Goal: Find specific page/section: Find specific page/section

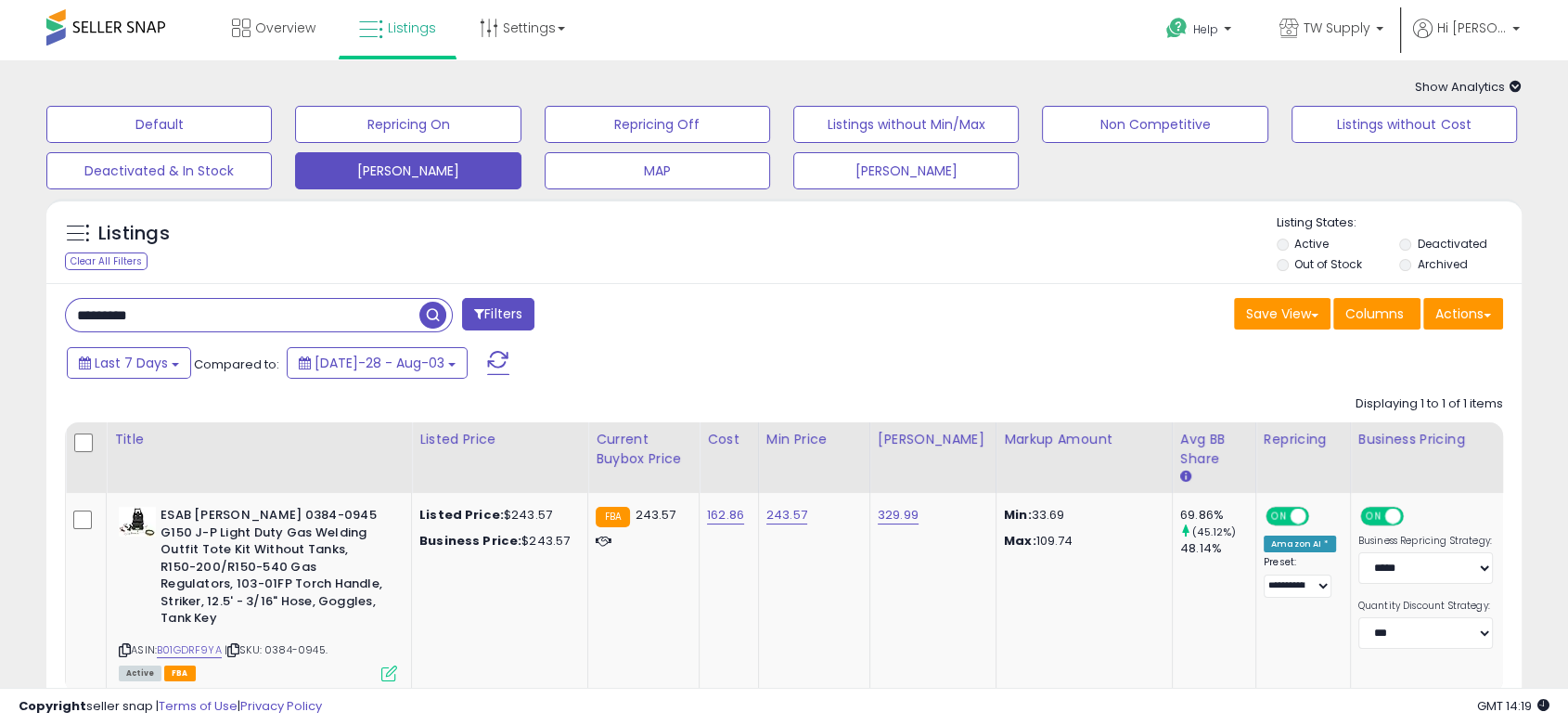
drag, startPoint x: 188, startPoint y: 321, endPoint x: -42, endPoint y: 325, distance: 230.0
click at [0, 325] on html "Unable to login Retrieving listings data.. has not yet accepted the Terms of Us…" at bounding box center [784, 362] width 1568 height 725
type input "****"
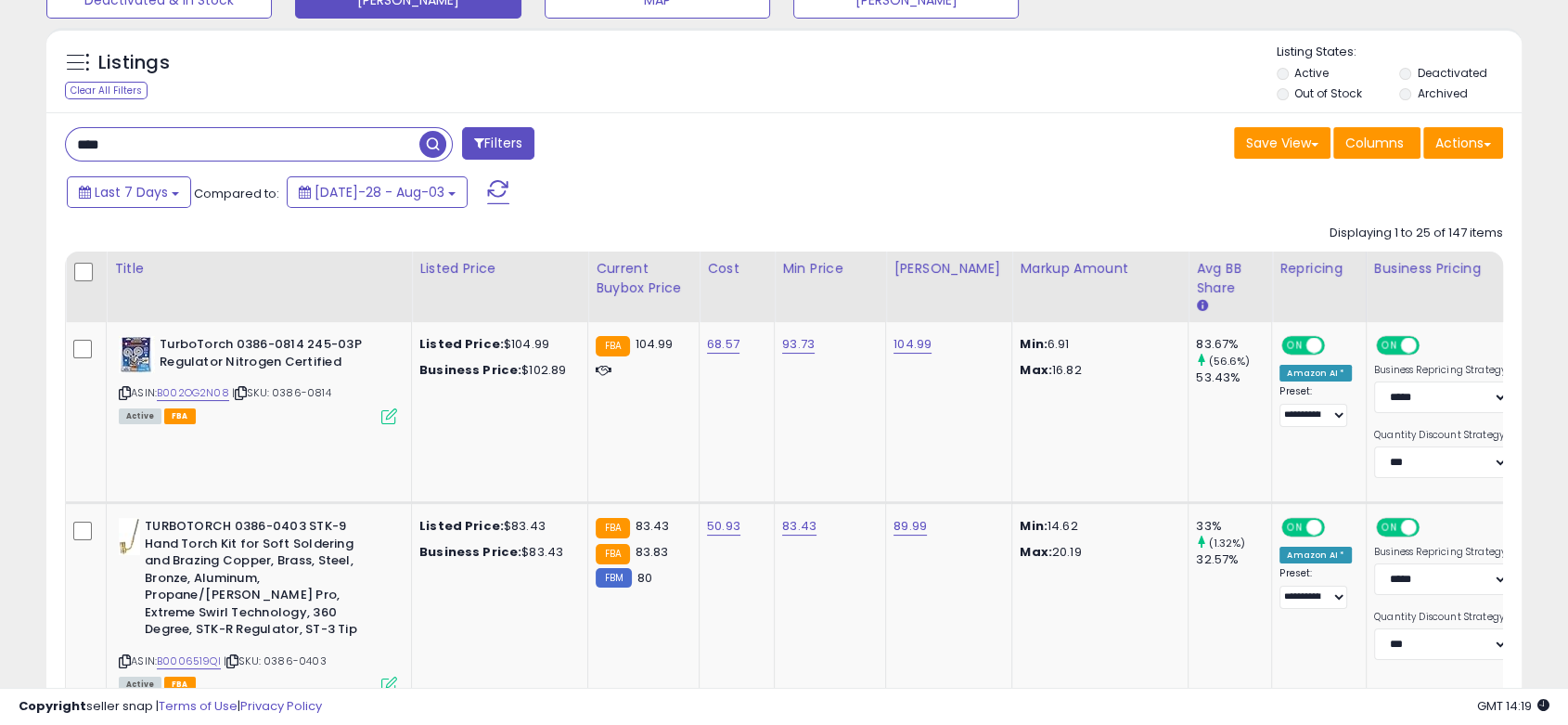
scroll to position [412, 0]
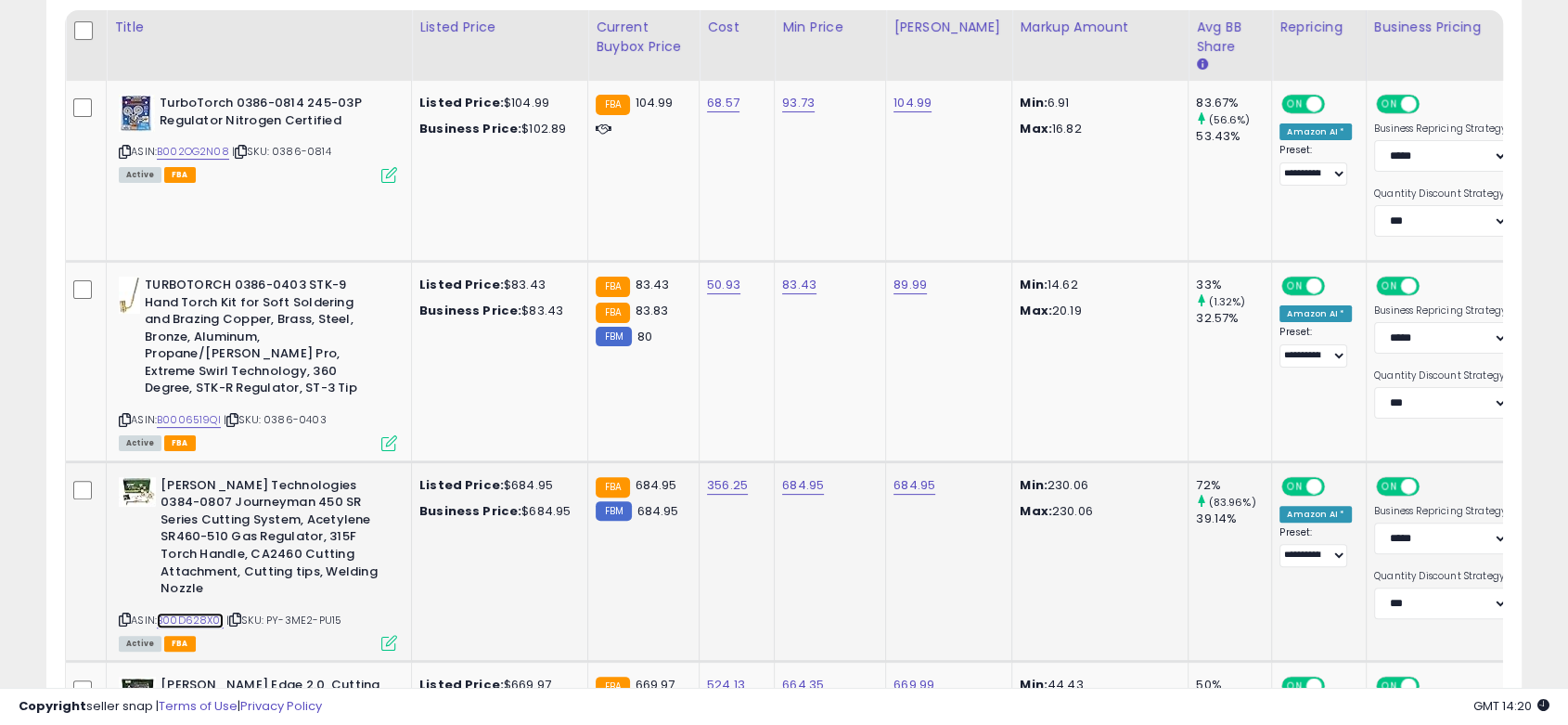
click at [202, 613] on link "B00D628X0I" at bounding box center [189, 620] width 67 height 16
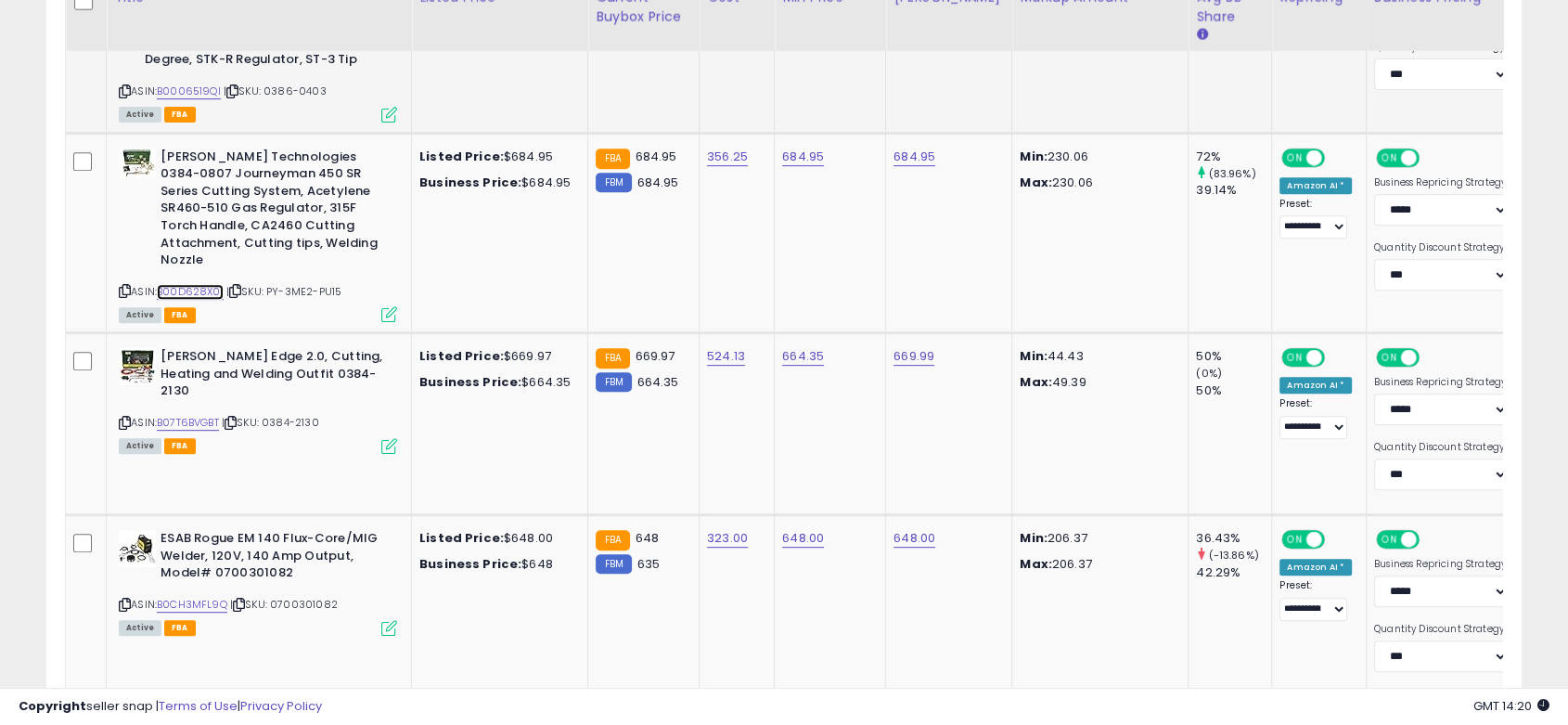
scroll to position [721, 0]
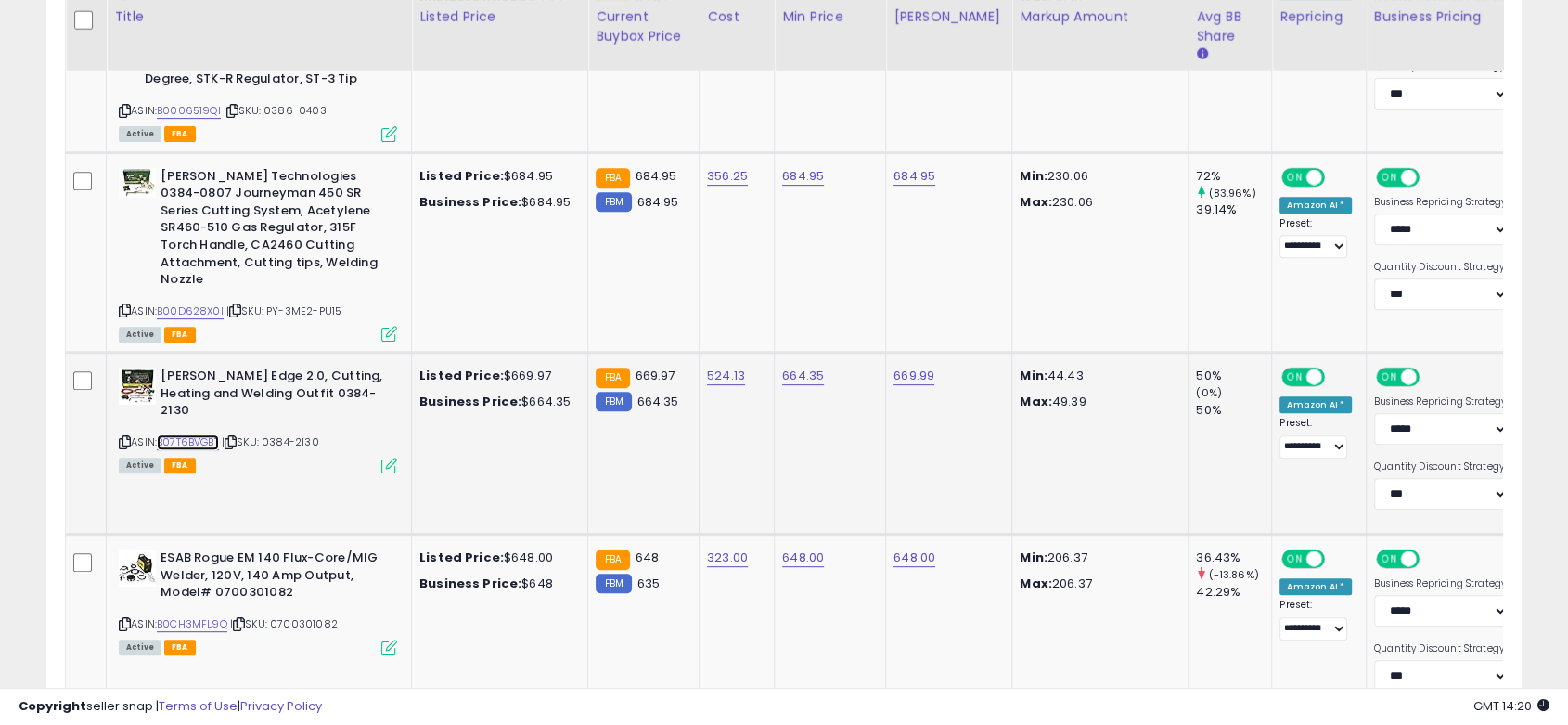
click at [197, 435] on link "B07T6BVGBT" at bounding box center [188, 442] width 62 height 16
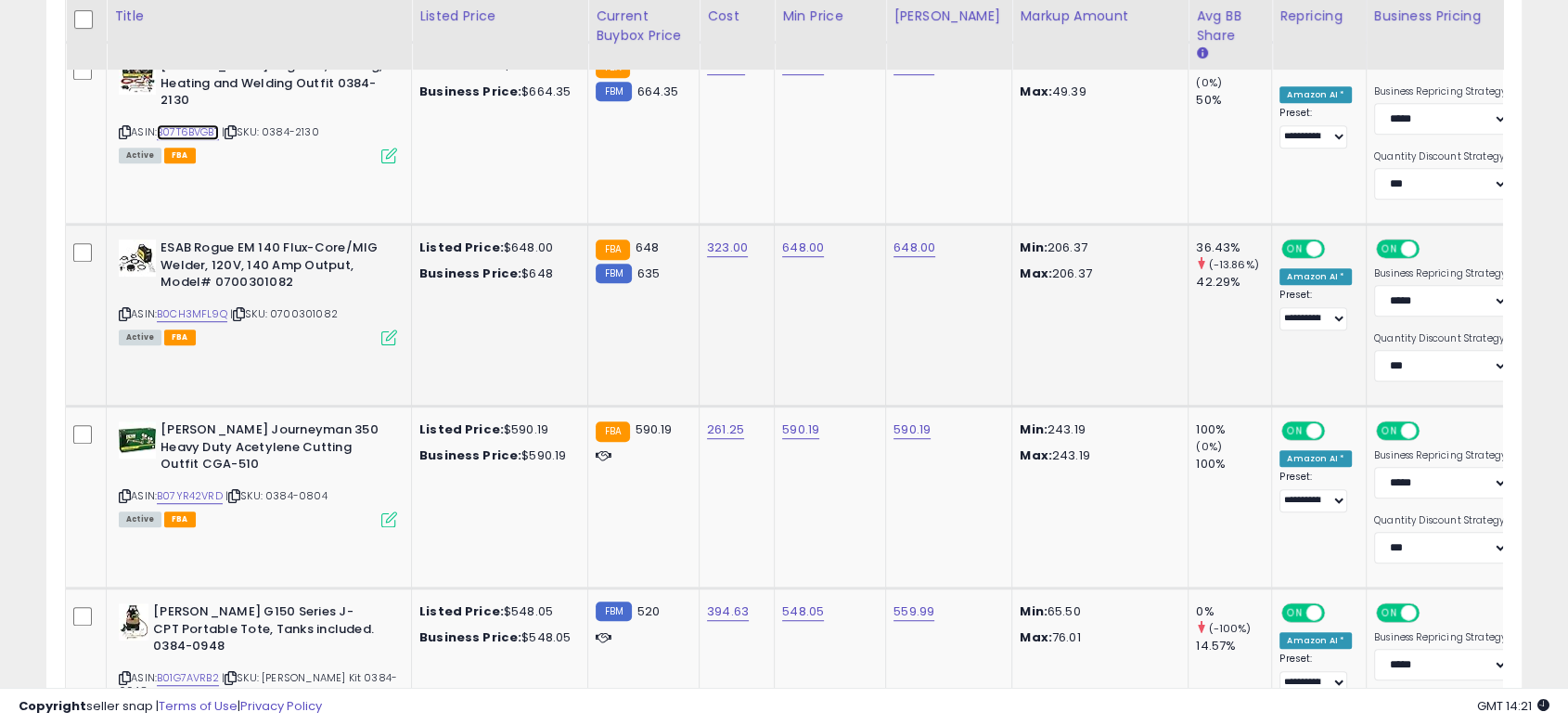
scroll to position [1134, 0]
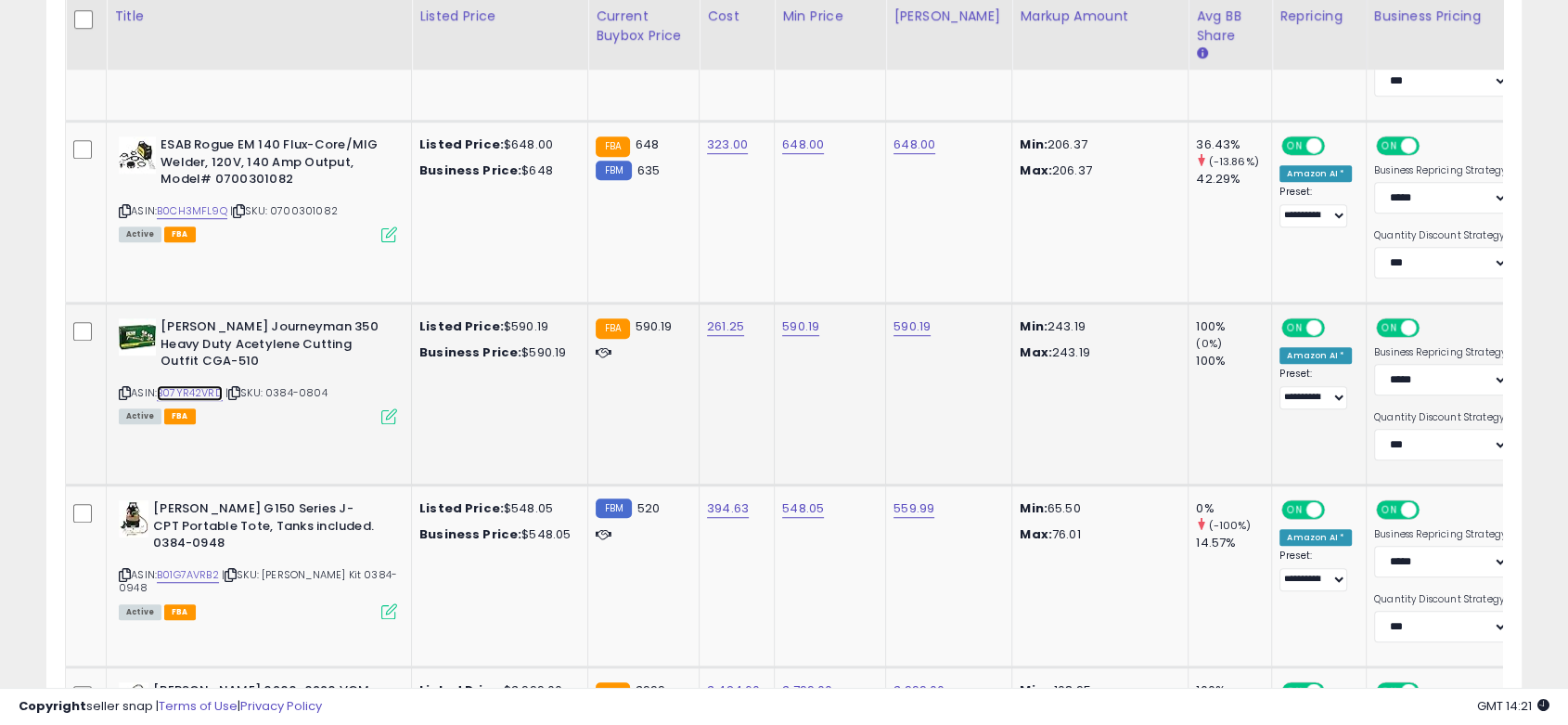
click at [182, 386] on link "B07YR42VRD" at bounding box center [189, 393] width 66 height 16
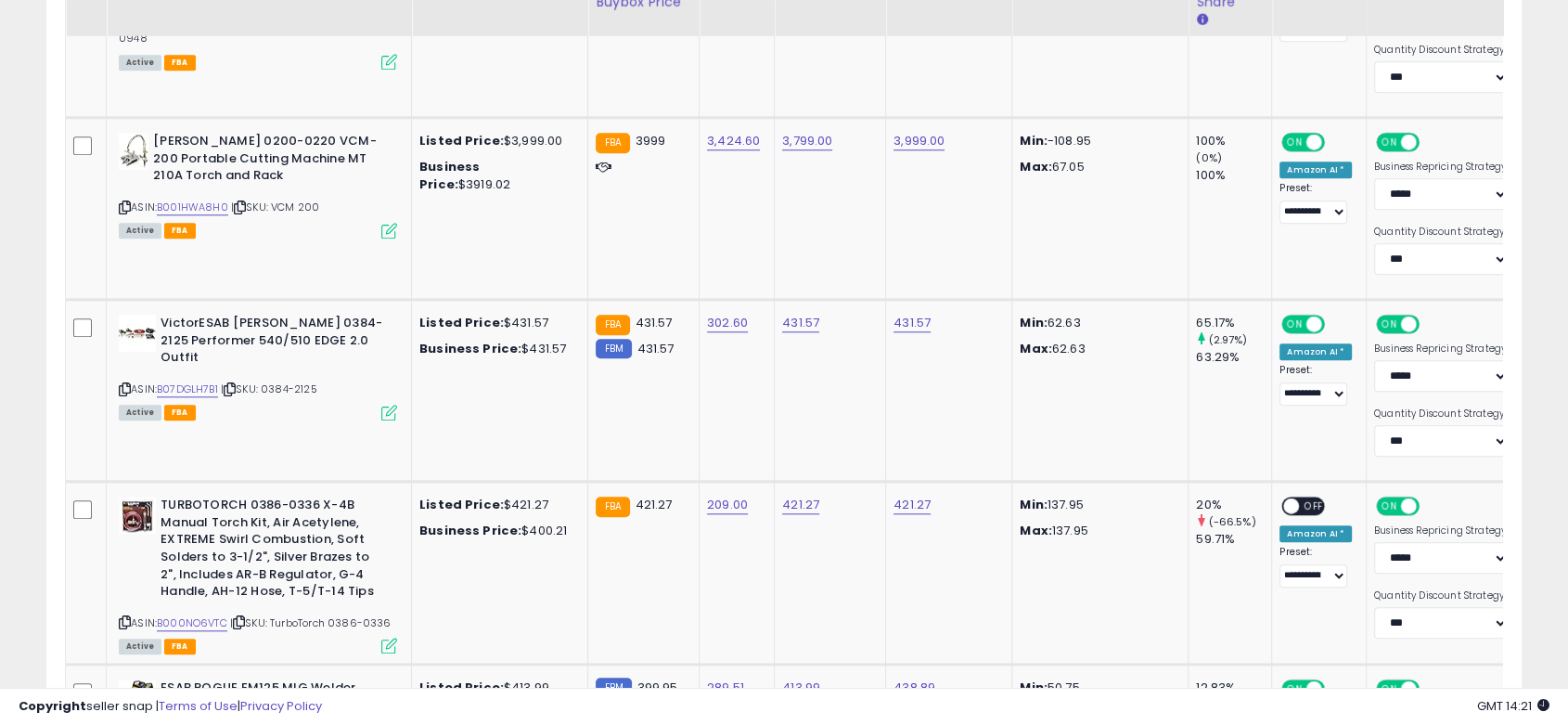
scroll to position [1650, 0]
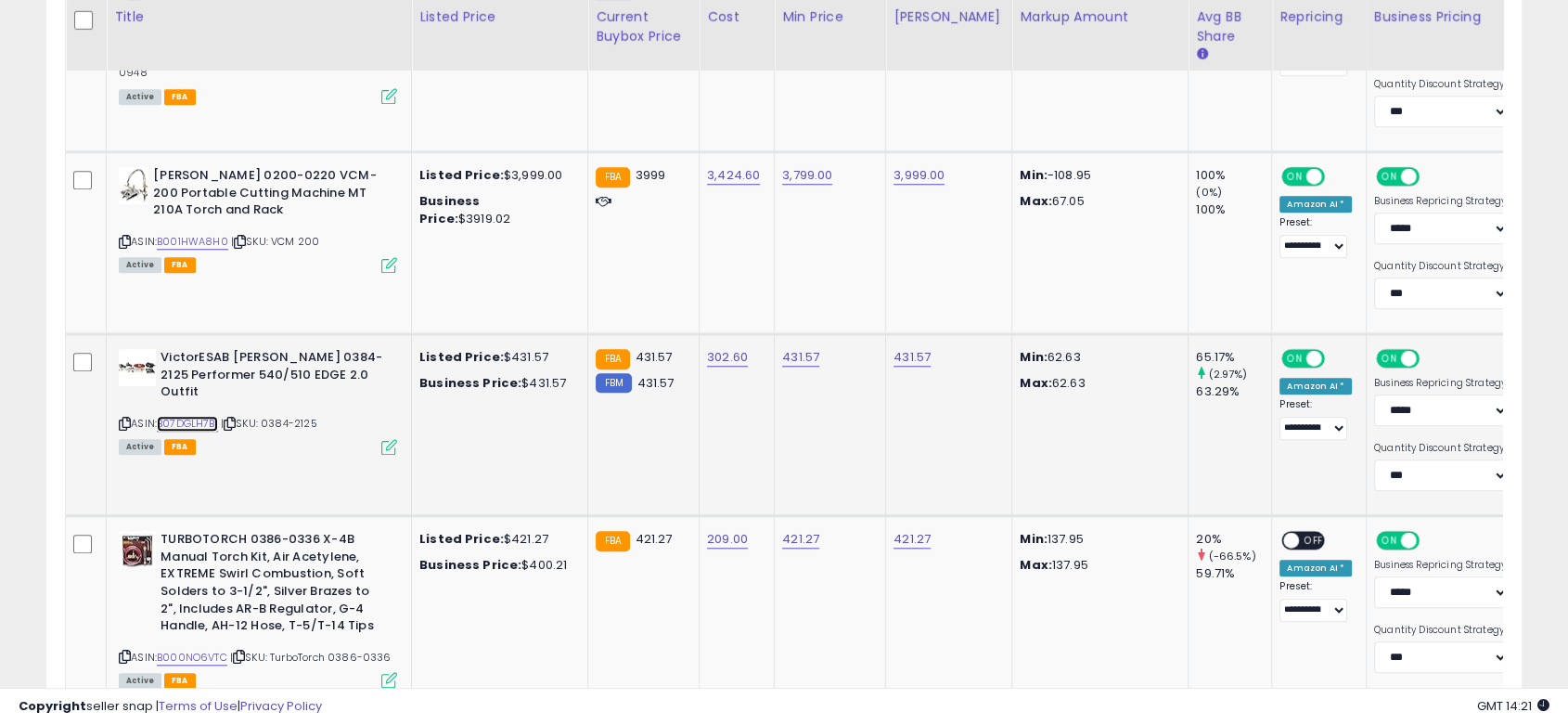
click at [169, 416] on link "B07DGLH7B1" at bounding box center [187, 423] width 61 height 16
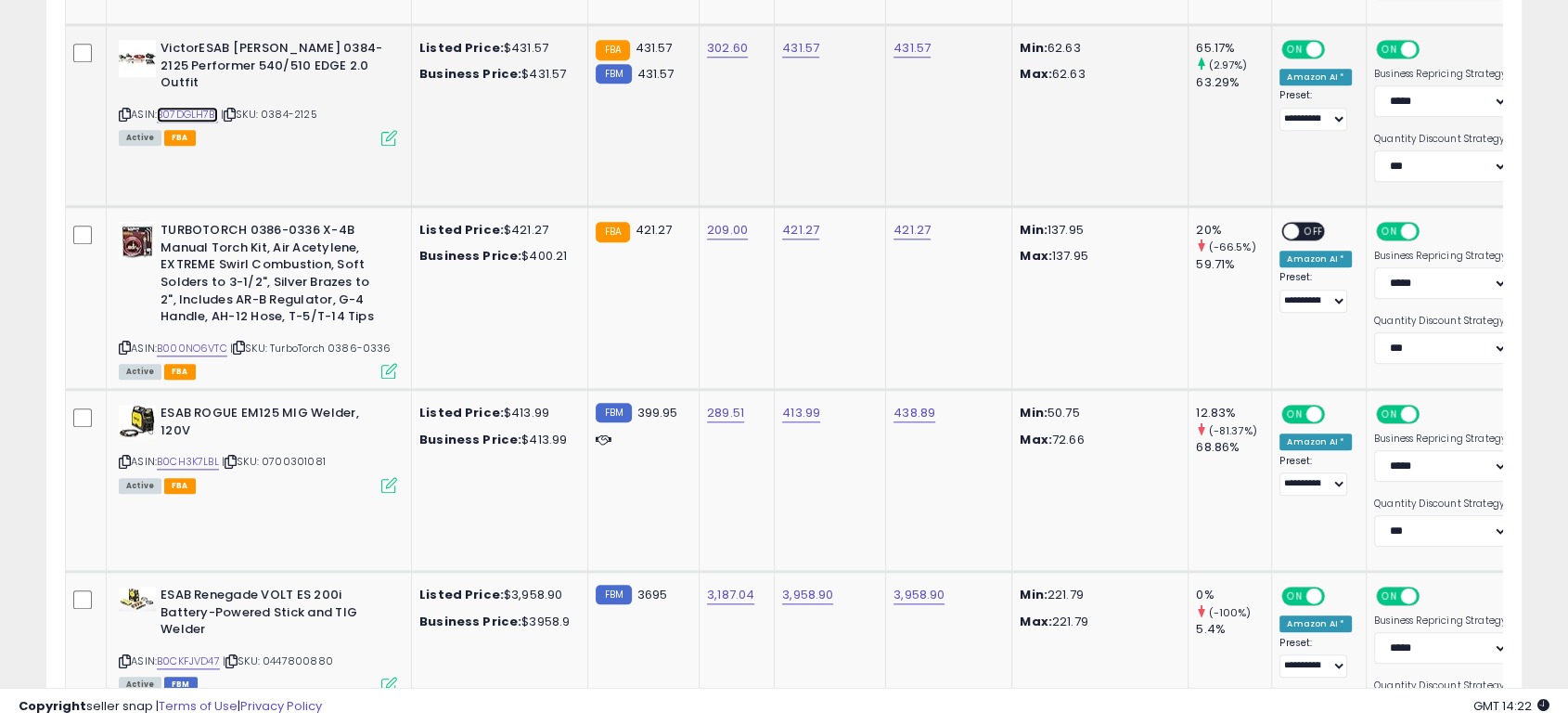
scroll to position [1959, 0]
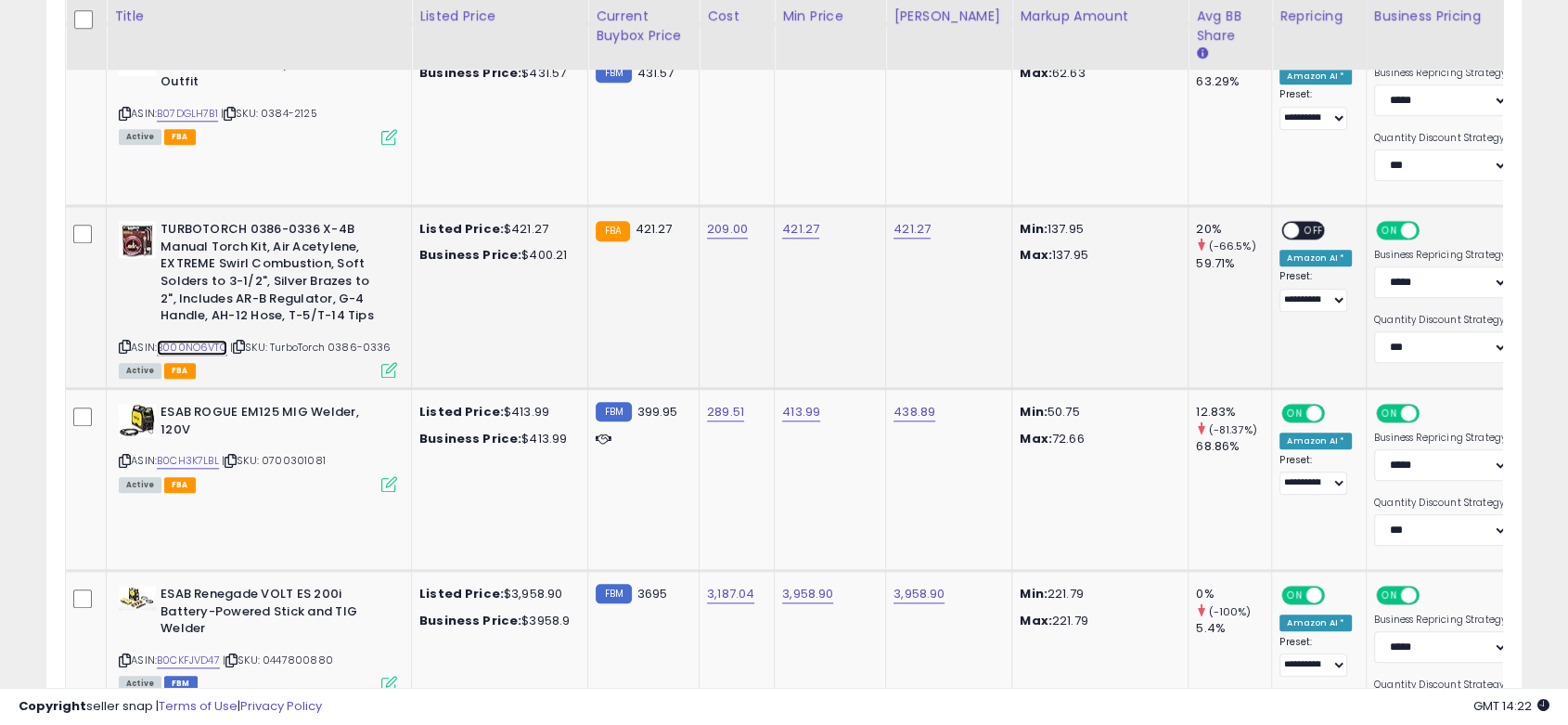
click at [221, 339] on link "B000NO6VTC" at bounding box center [191, 347] width 71 height 16
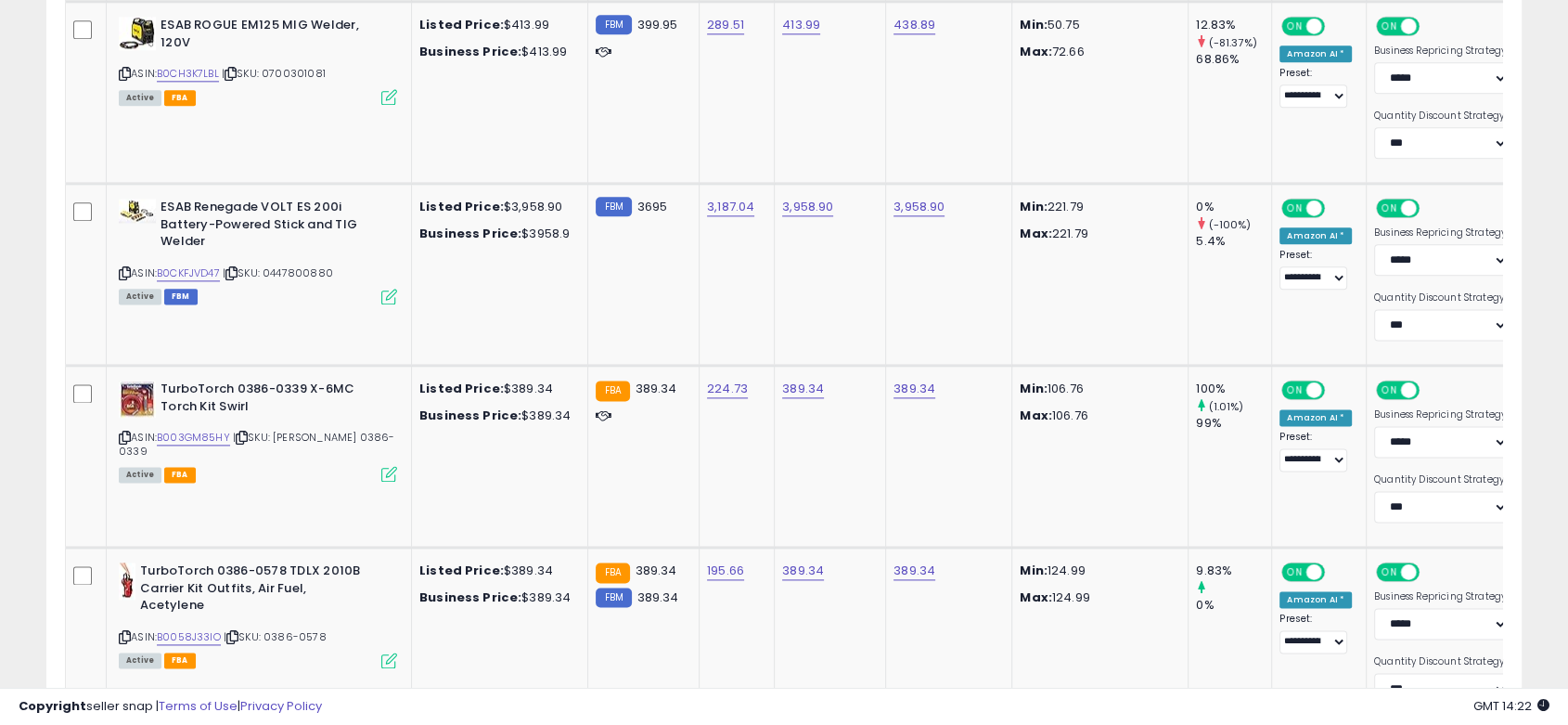
scroll to position [2372, 0]
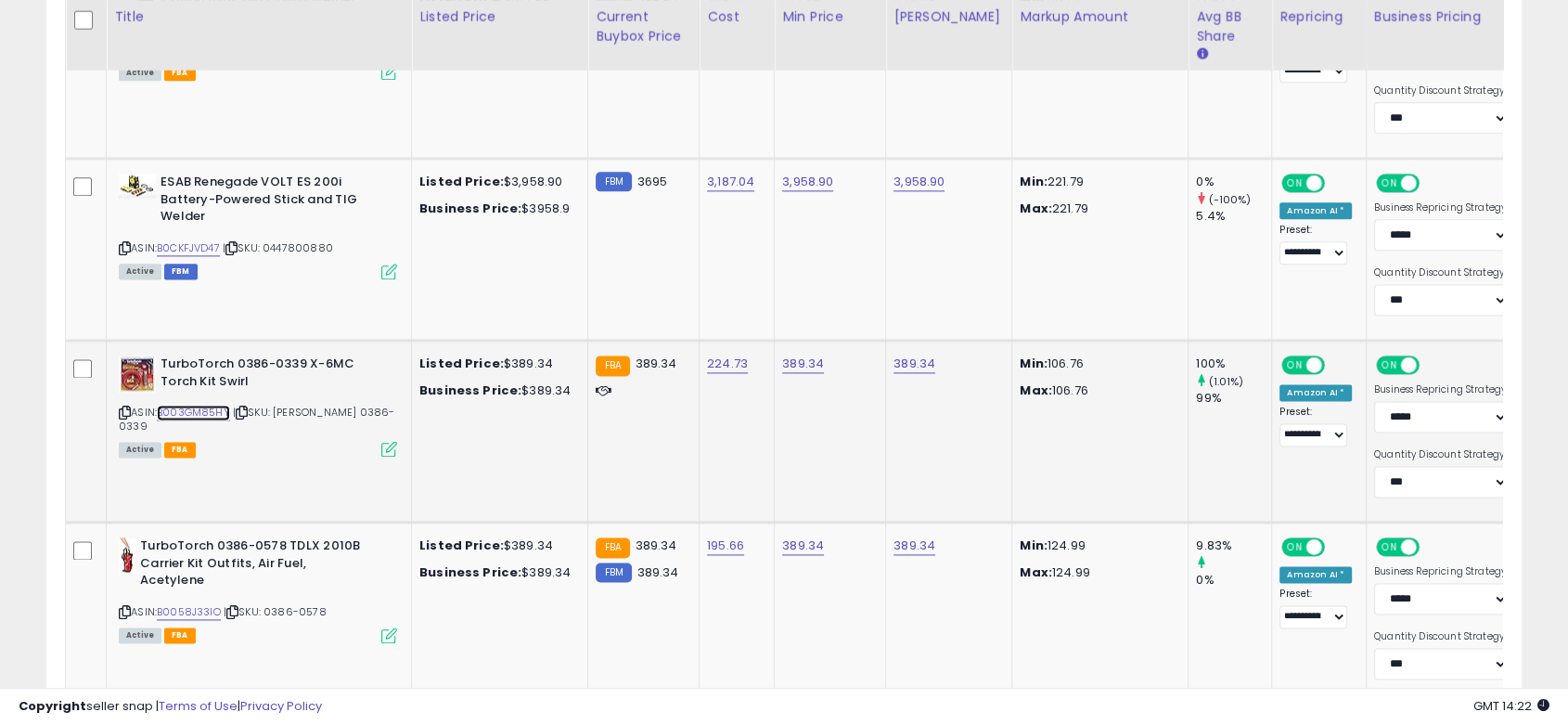
click at [225, 404] on link "B003GM85HY" at bounding box center [193, 412] width 74 height 16
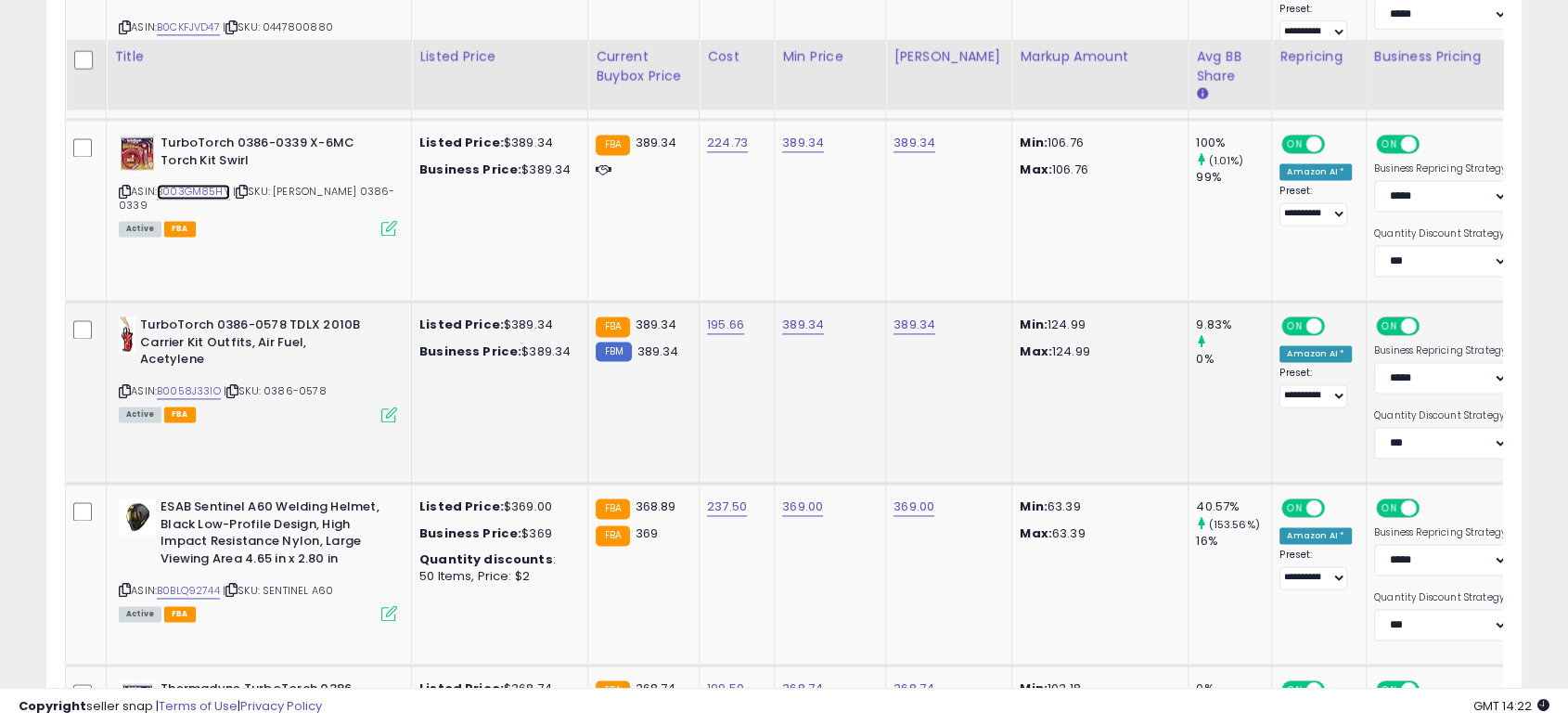
scroll to position [2681, 0]
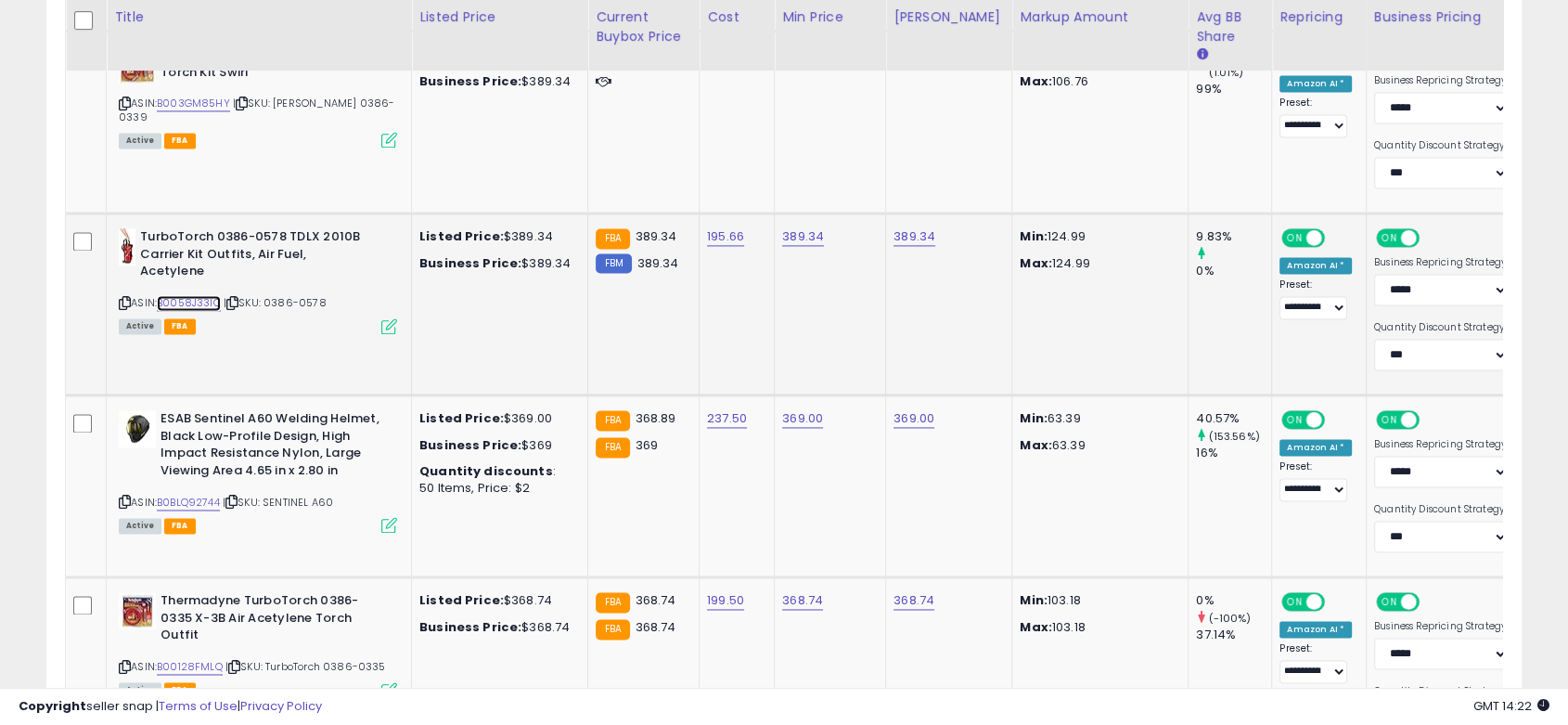
click at [219, 295] on link "B0058J33IO" at bounding box center [188, 303] width 64 height 16
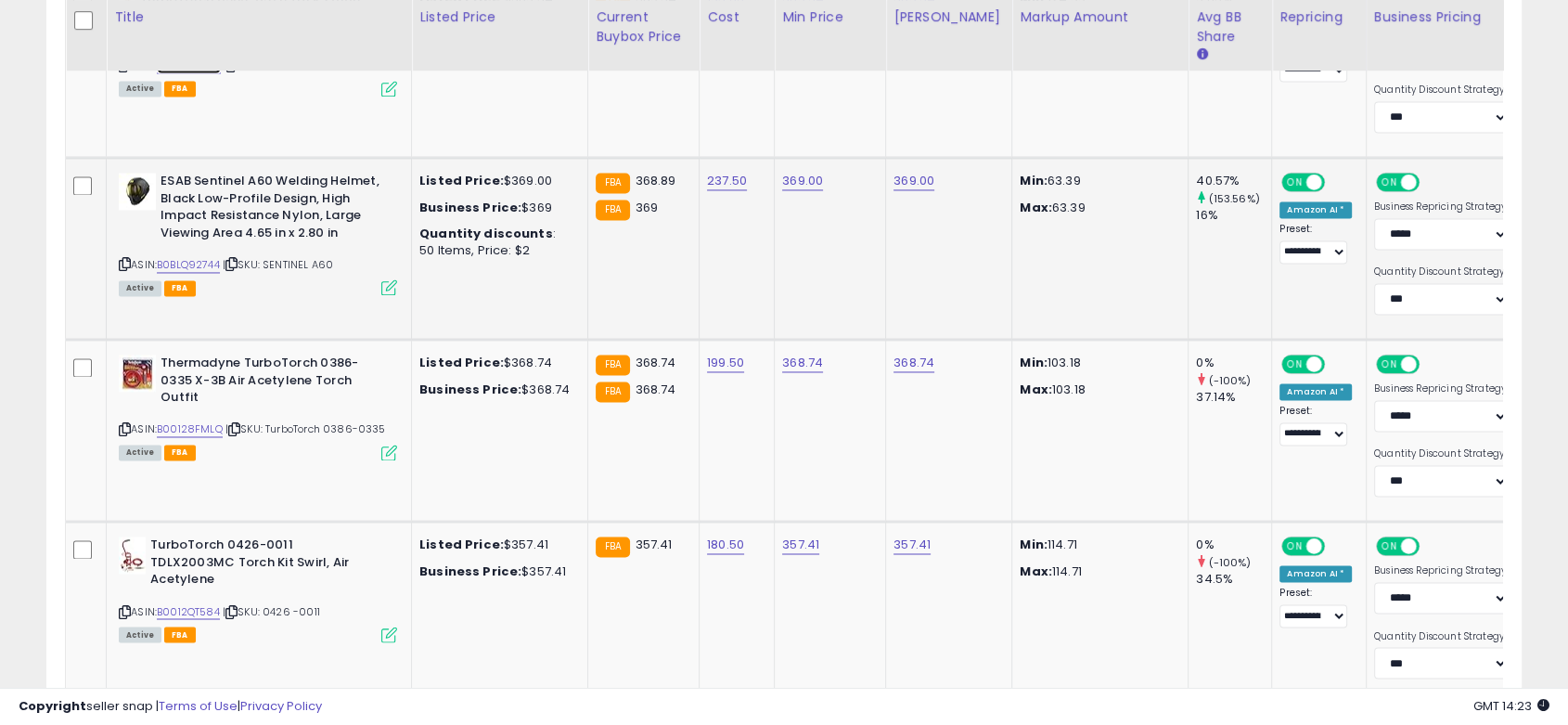
scroll to position [2991, 0]
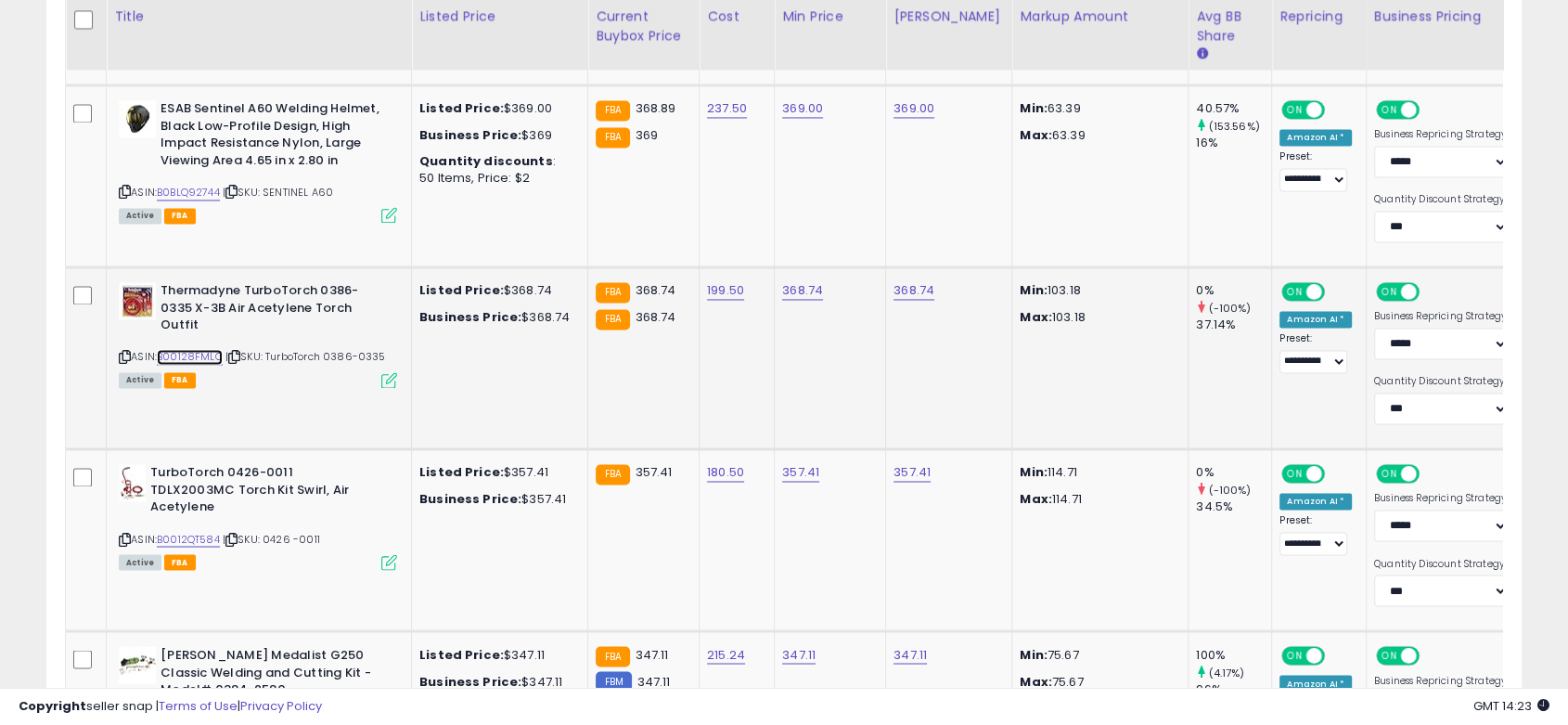
click at [208, 349] on link "B00128FMLQ" at bounding box center [189, 356] width 66 height 16
click at [206, 531] on link "B0012QT584" at bounding box center [188, 538] width 63 height 16
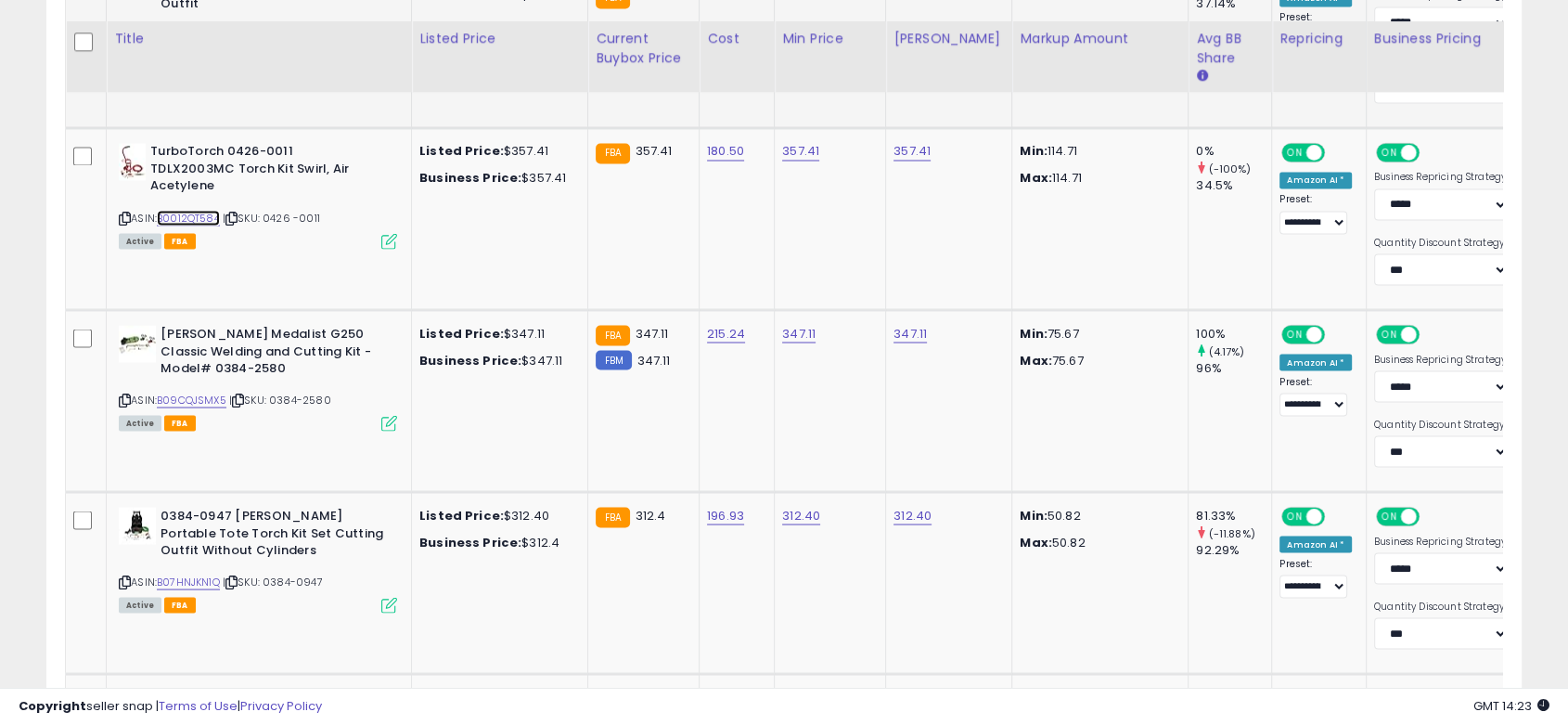
scroll to position [3403, 0]
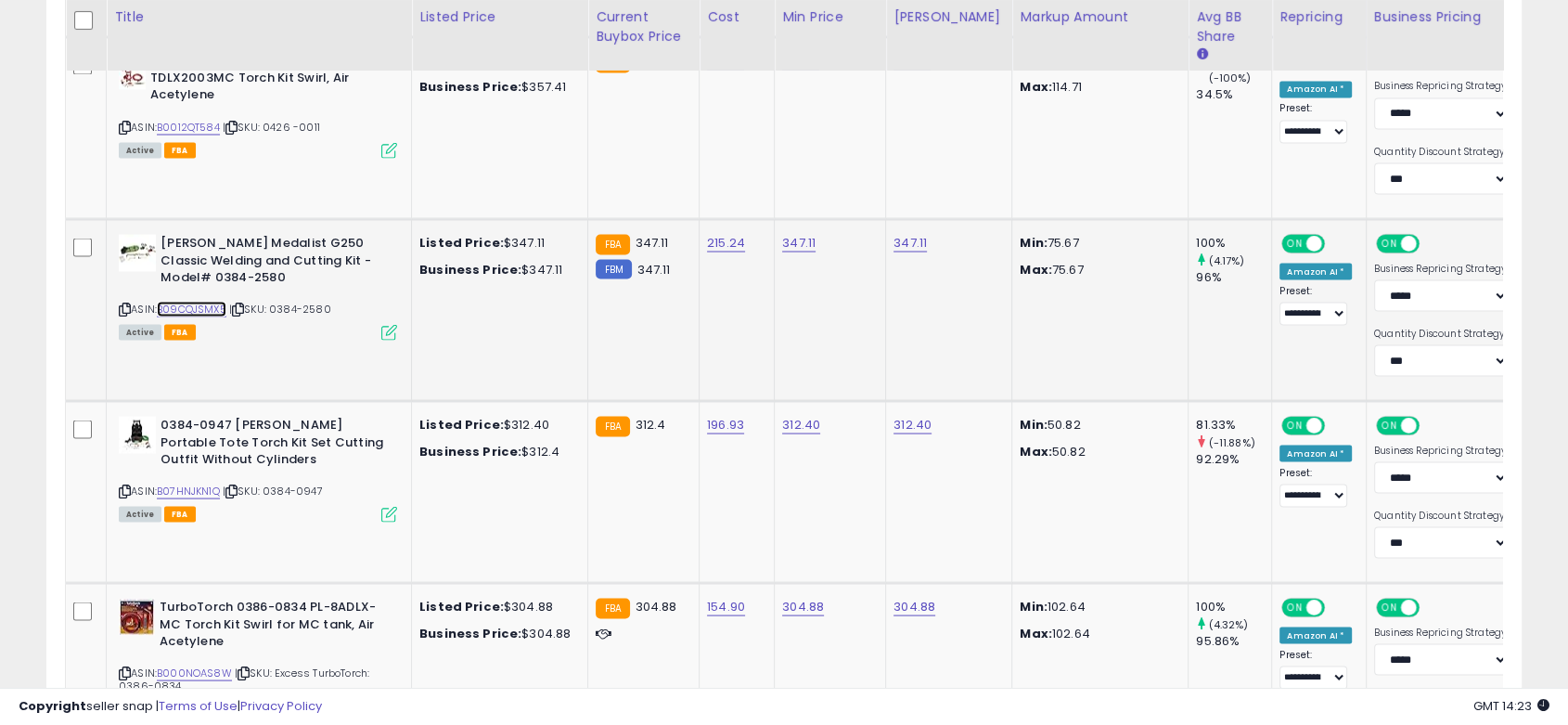
click at [220, 301] on link "B09CQJSMX5" at bounding box center [191, 308] width 70 height 16
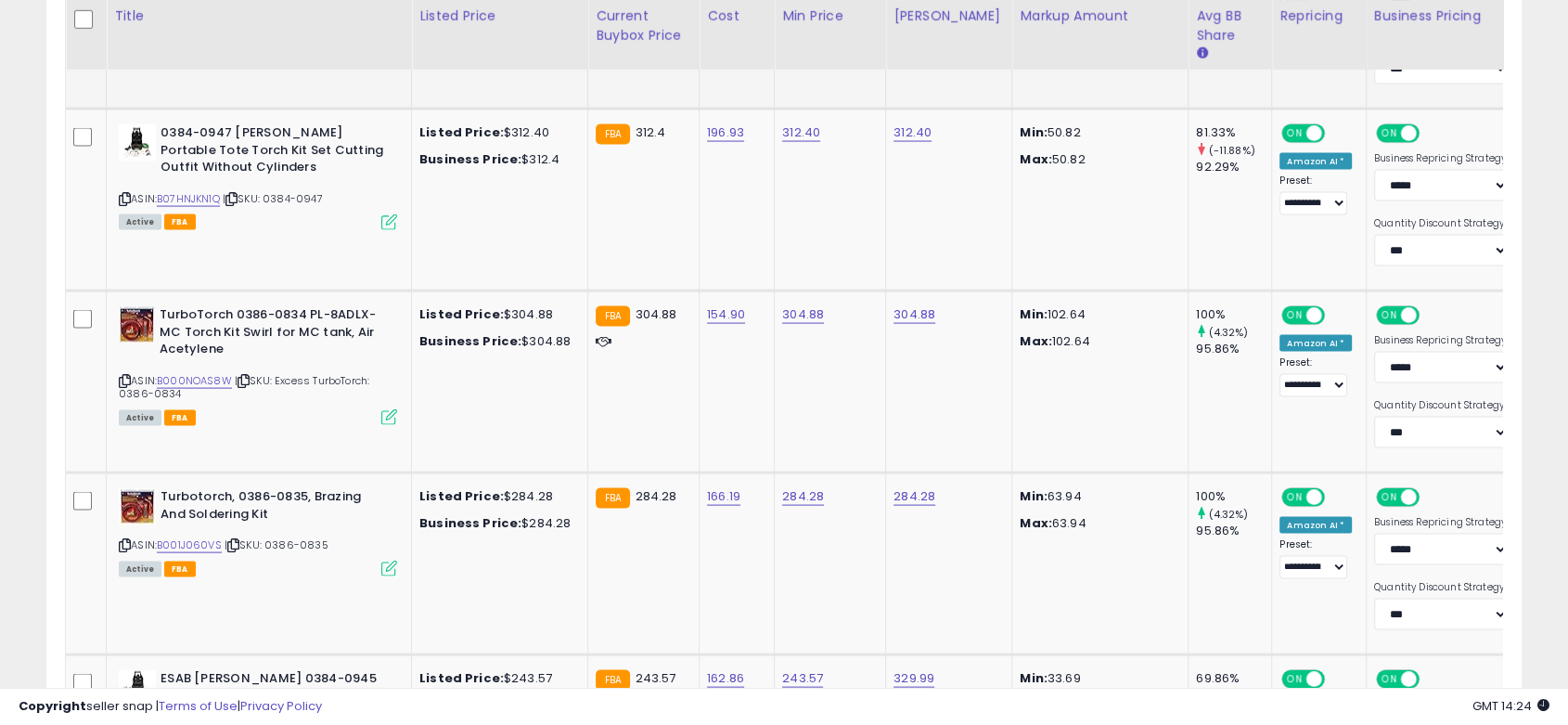
scroll to position [3713, 0]
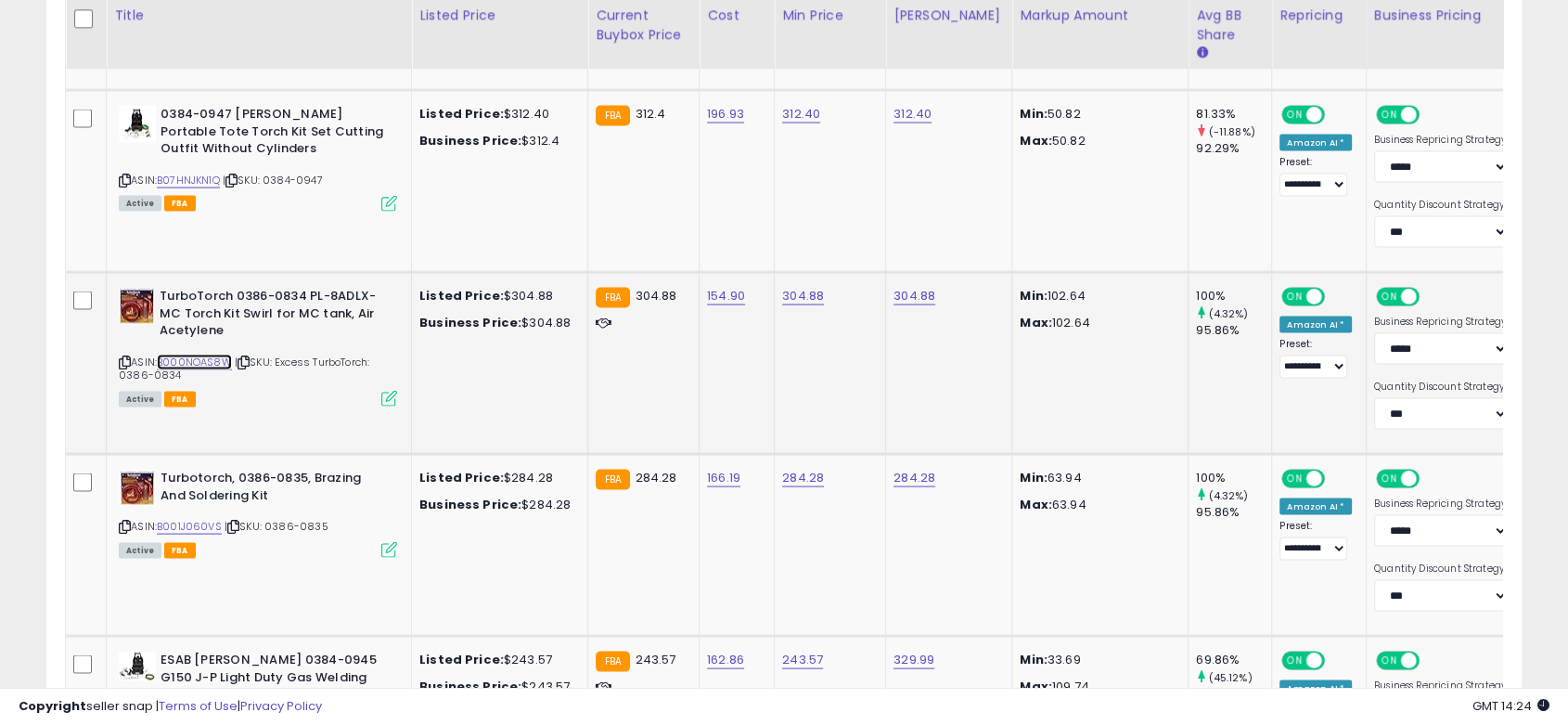
click at [208, 354] on link "B000NOAS8W" at bounding box center [194, 362] width 75 height 16
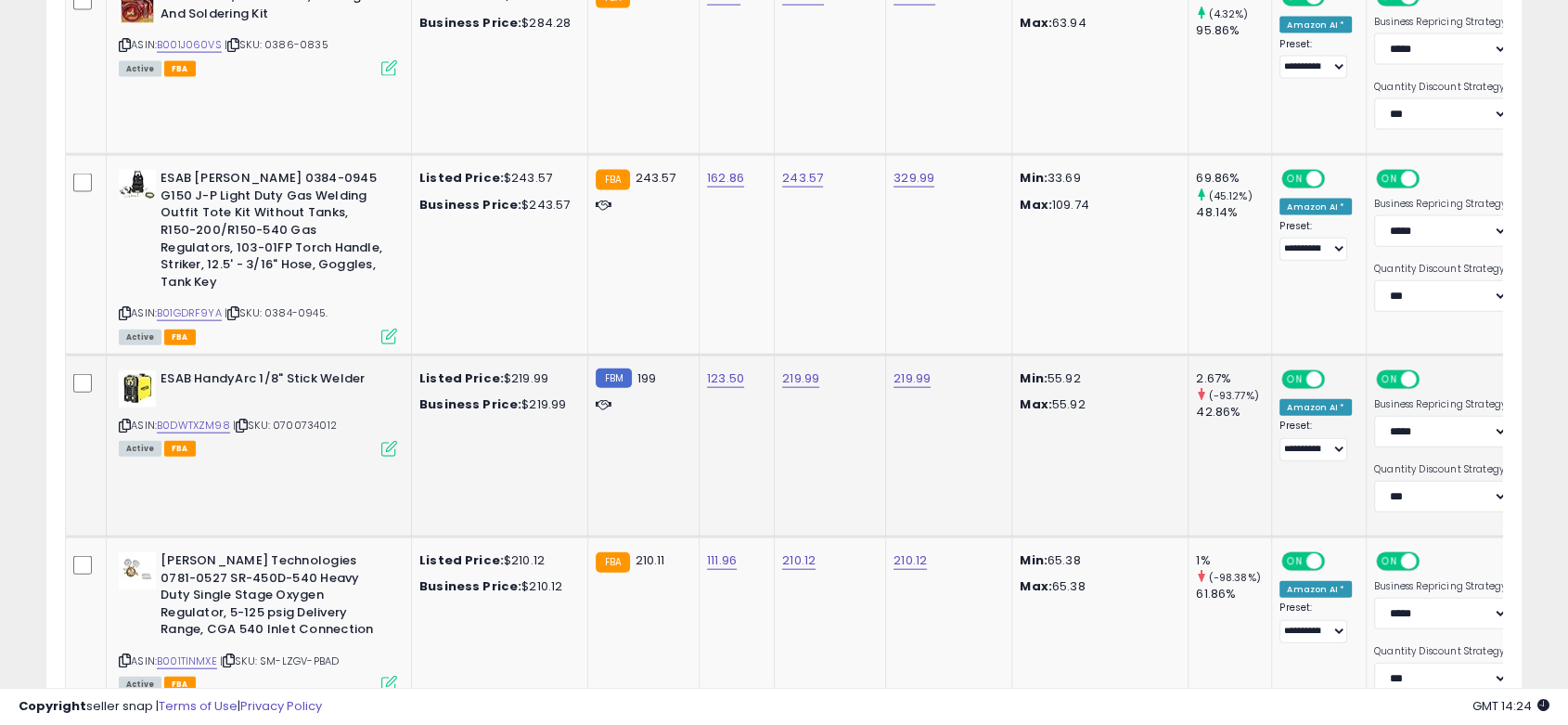
scroll to position [4228, 0]
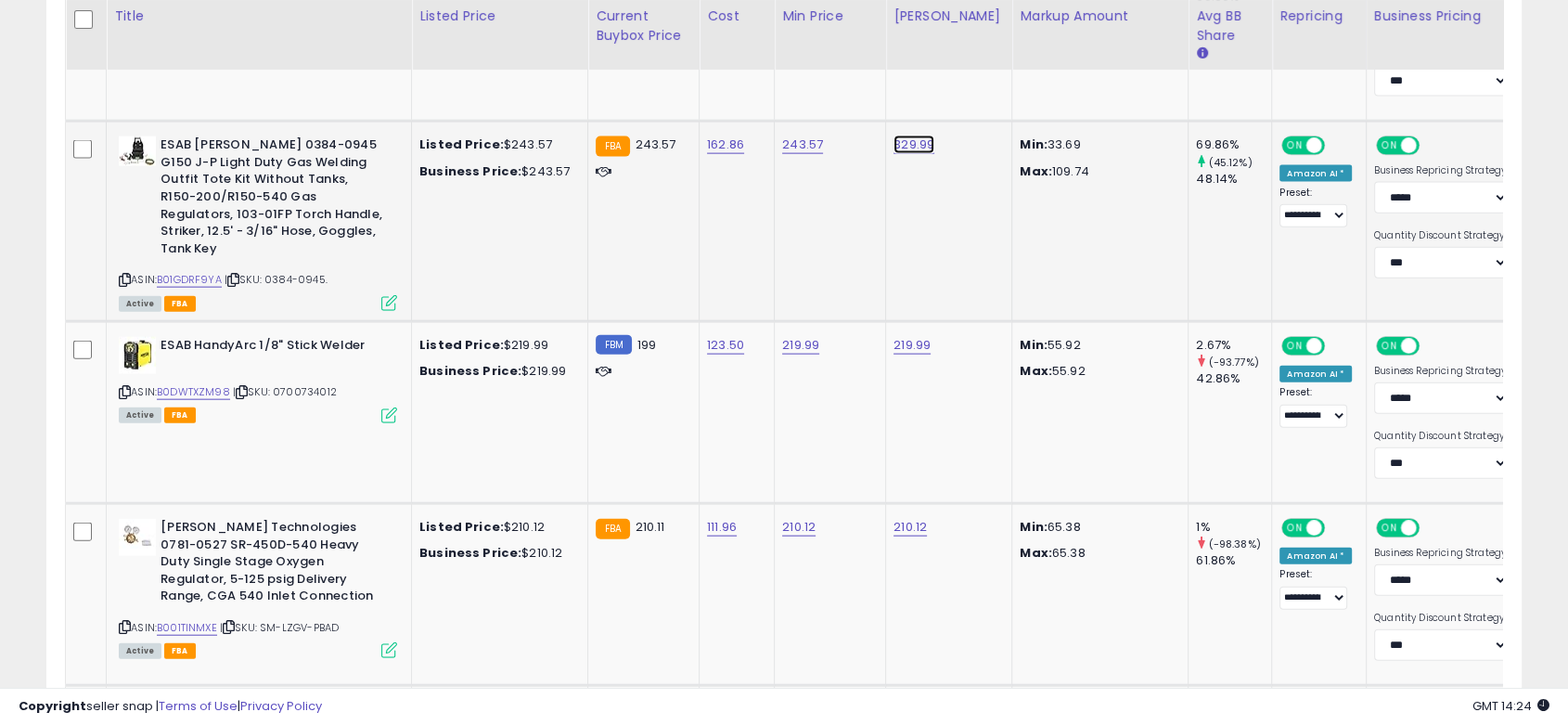
click at [841, 59] on input "******" at bounding box center [858, 58] width 165 height 31
drag, startPoint x: 805, startPoint y: 59, endPoint x: 626, endPoint y: 46, distance: 179.5
type input "******"
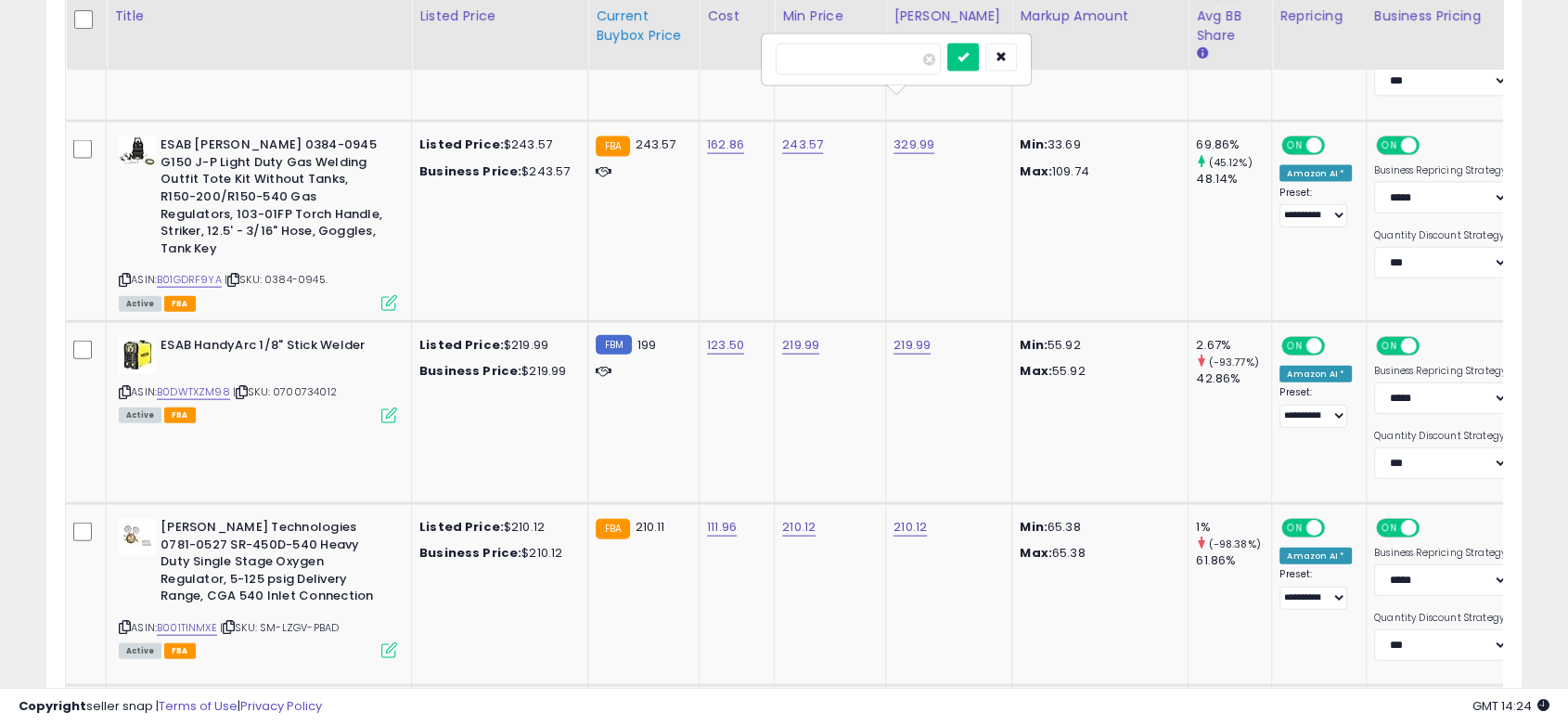
click button "submit" at bounding box center [962, 58] width 31 height 28
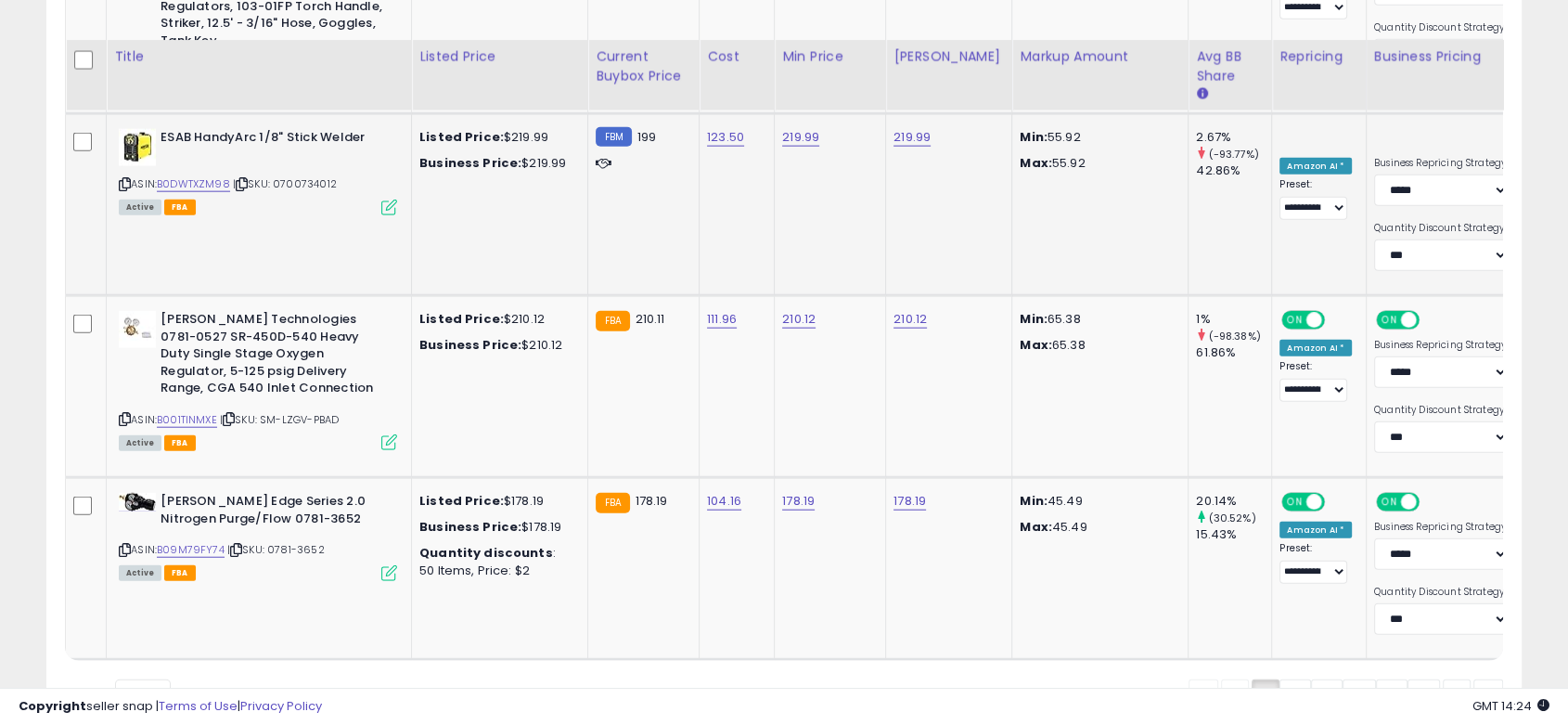
scroll to position [4490, 0]
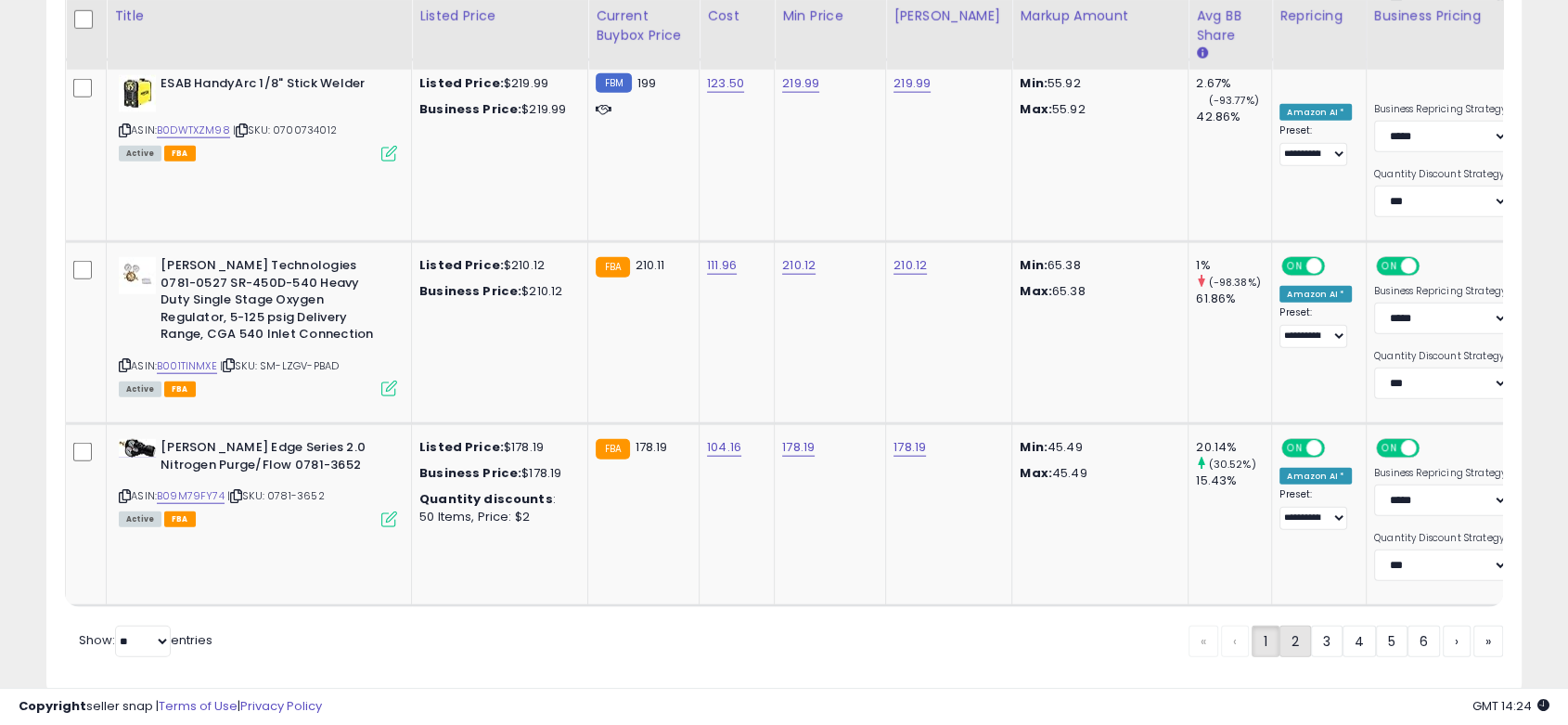
click at [1343, 626] on link "2" at bounding box center [1359, 641] width 33 height 31
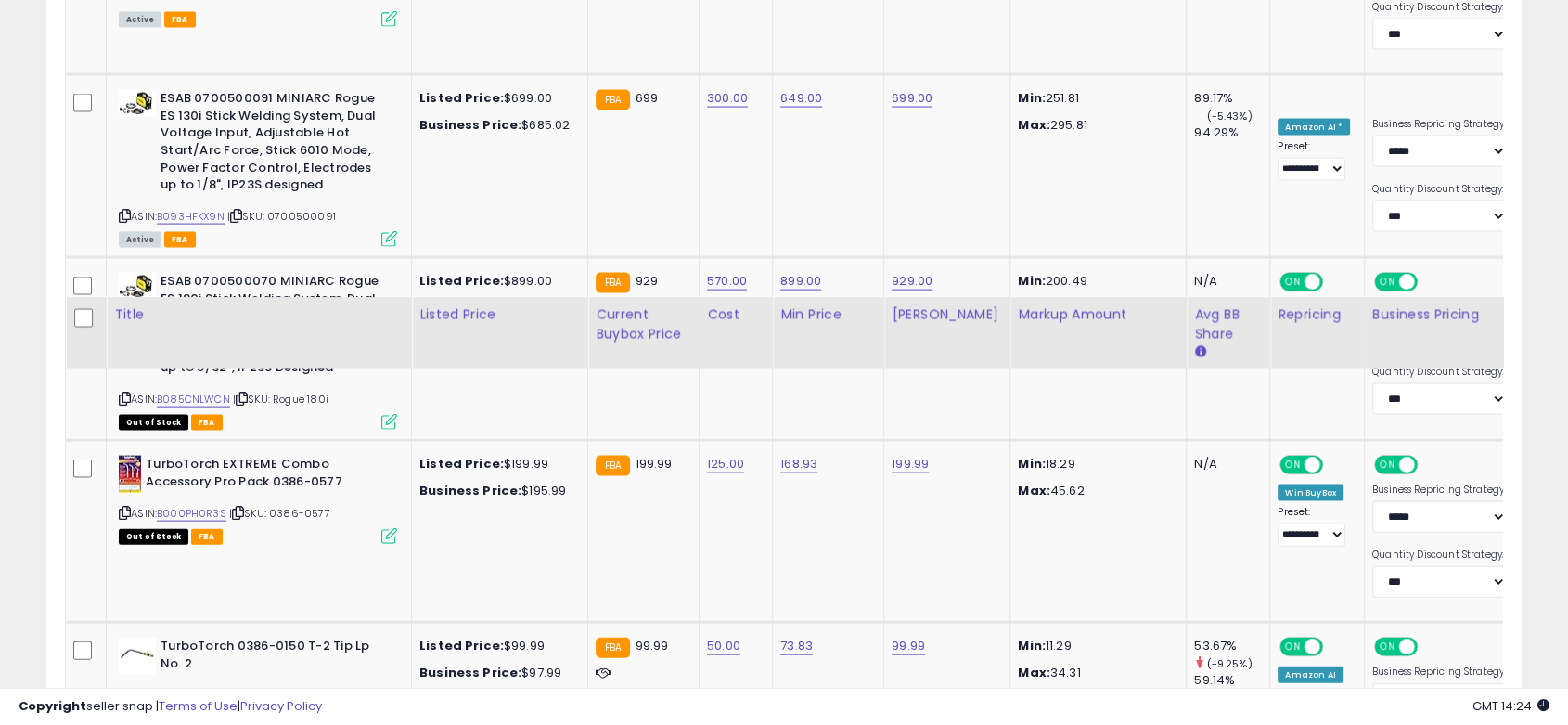
scroll to position [4437, 0]
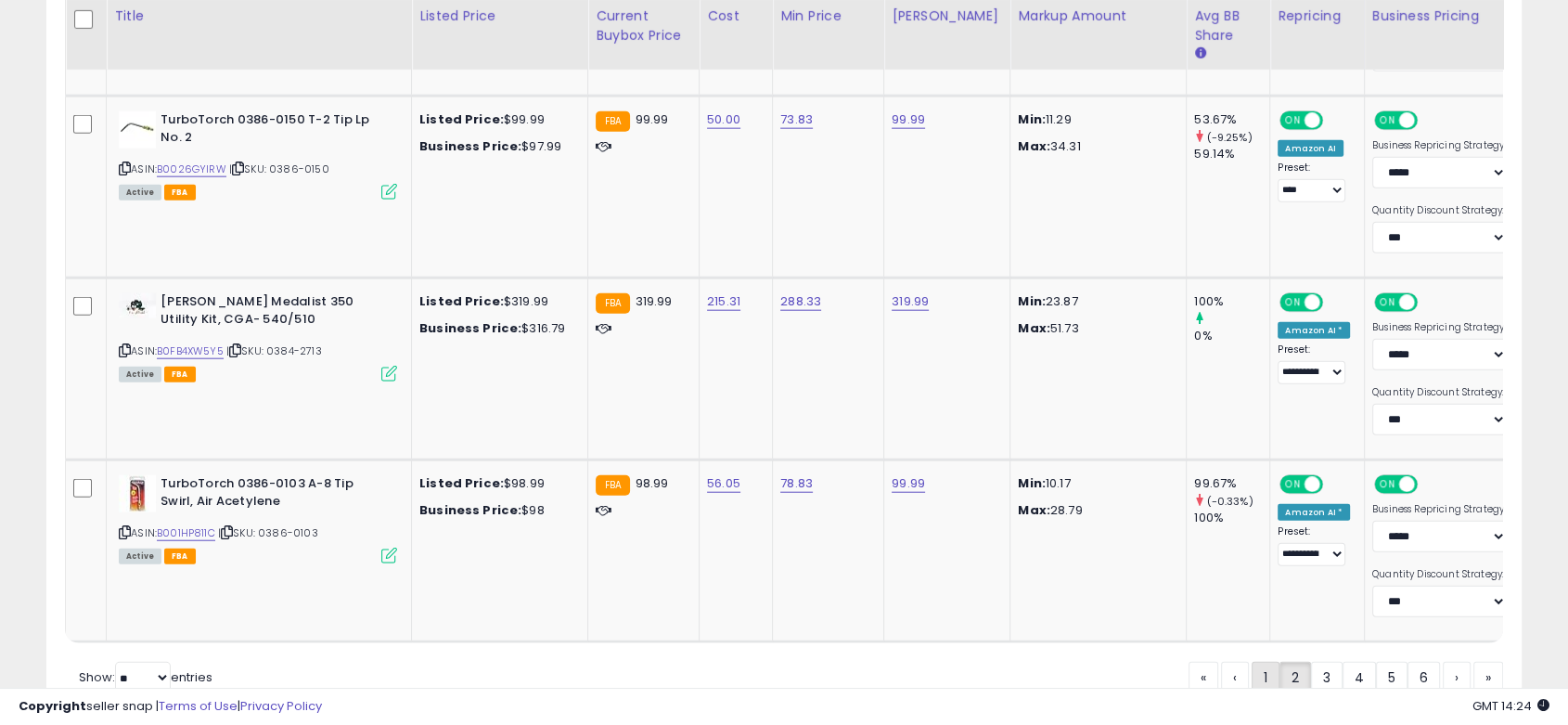
click at [1311, 669] on link "1" at bounding box center [1326, 677] width 31 height 31
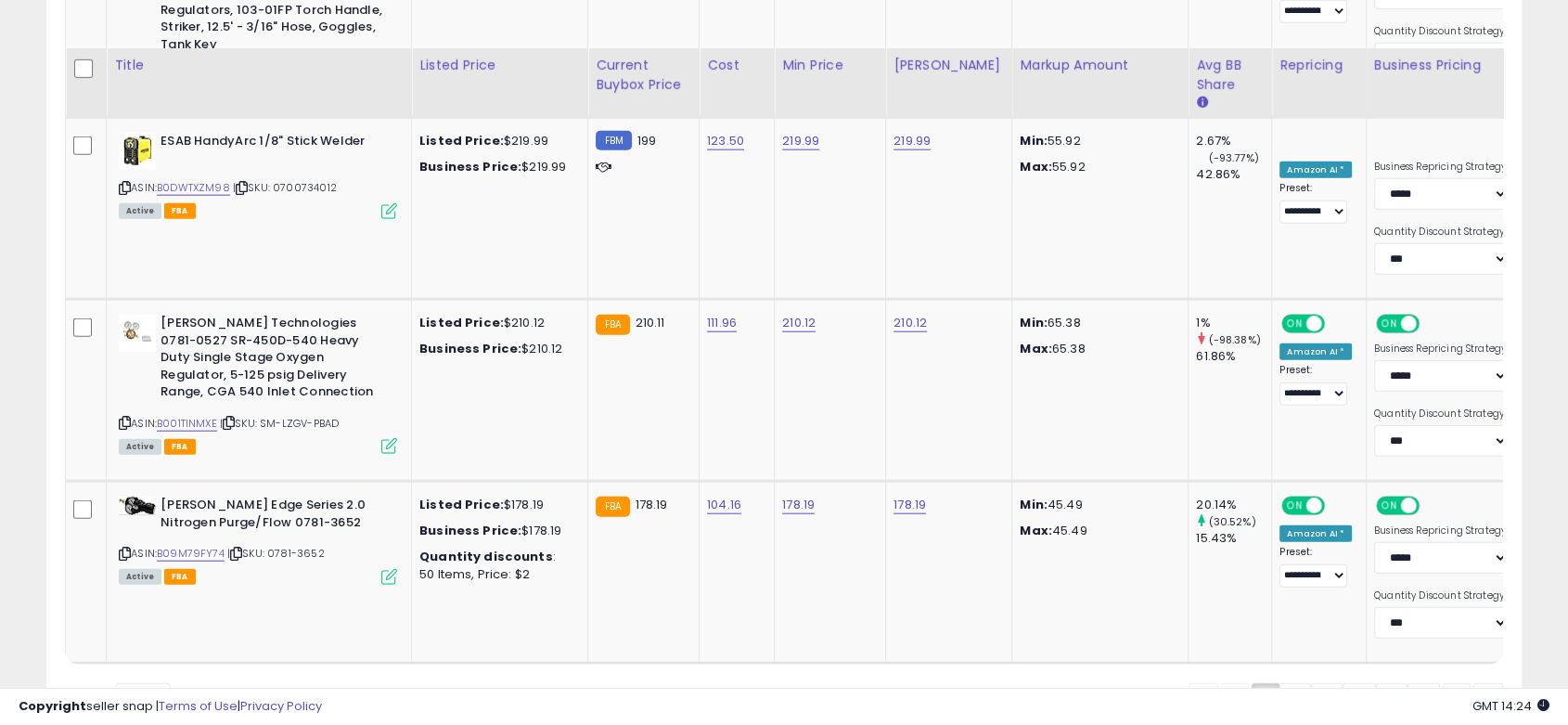
scroll to position [4490, 0]
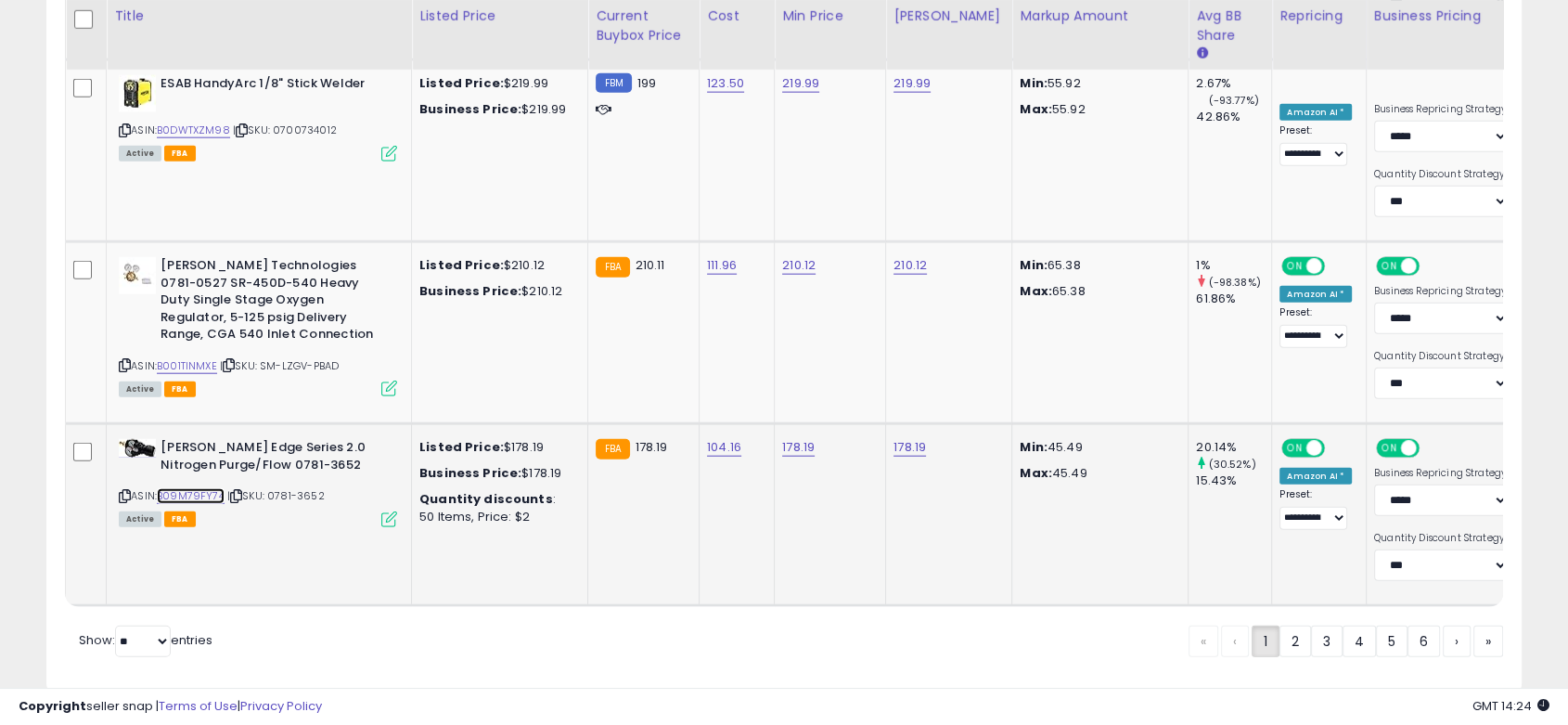
click at [211, 488] on link "B09M79FY74" at bounding box center [190, 496] width 68 height 16
click at [1343, 626] on link "2" at bounding box center [1359, 641] width 33 height 31
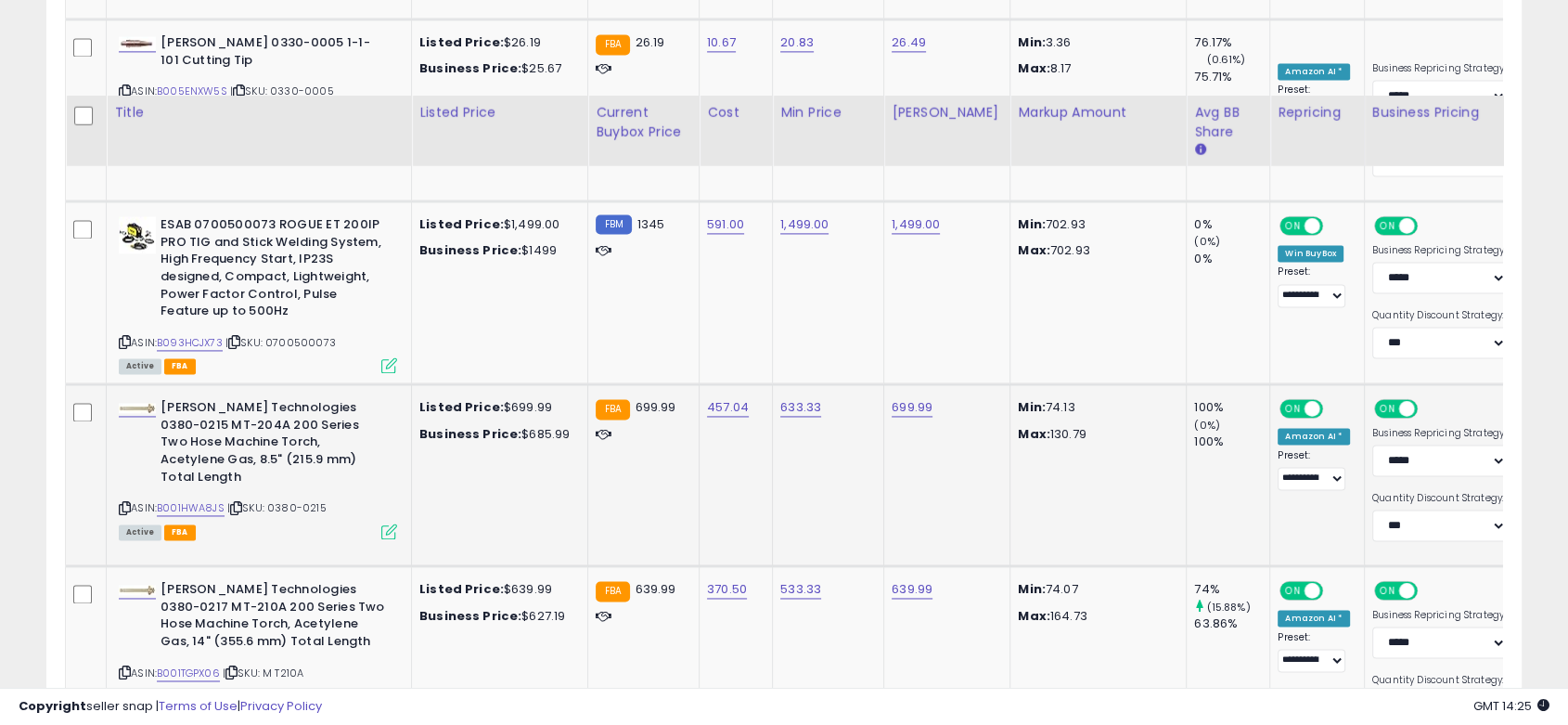
scroll to position [2992, 0]
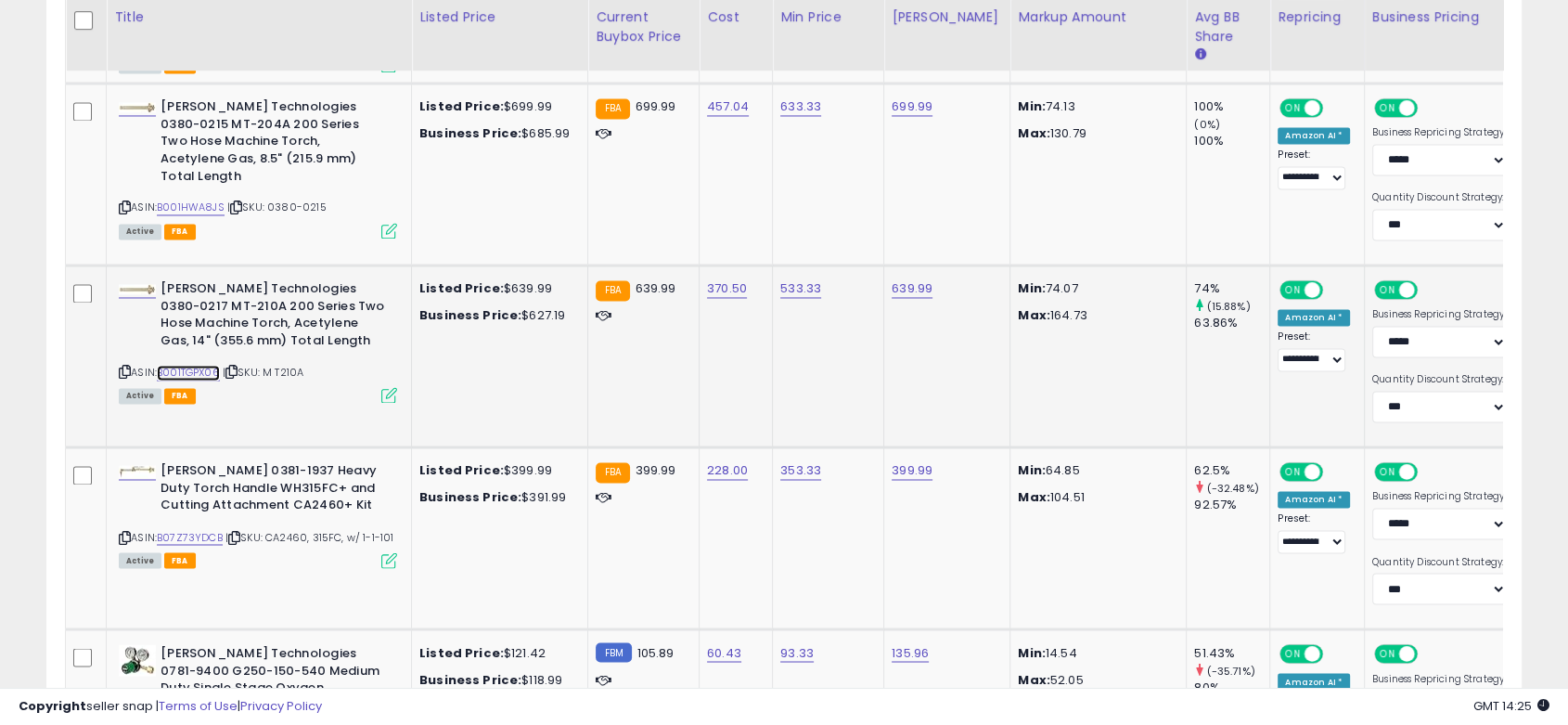
click at [206, 365] on link "B001TGPX06" at bounding box center [188, 372] width 63 height 16
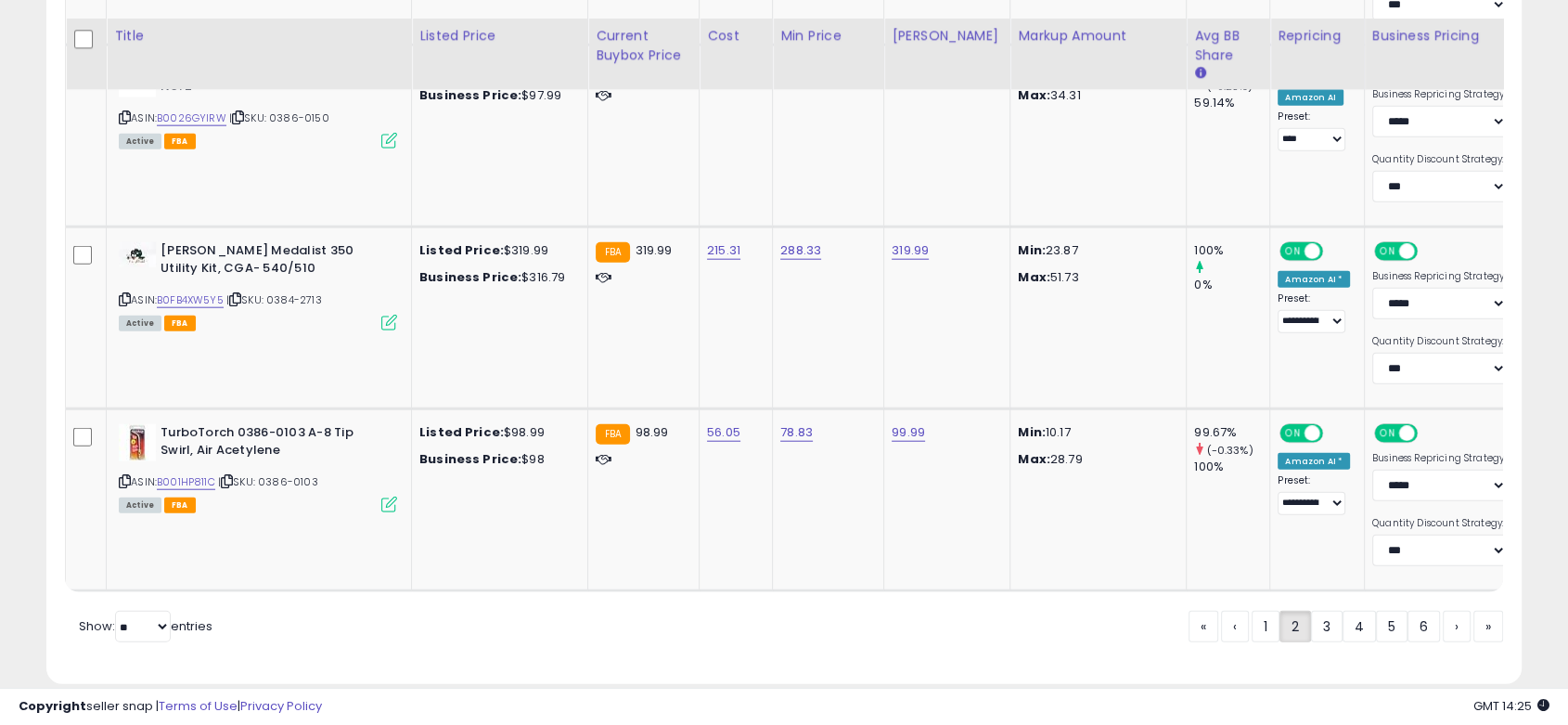
scroll to position [4507, 0]
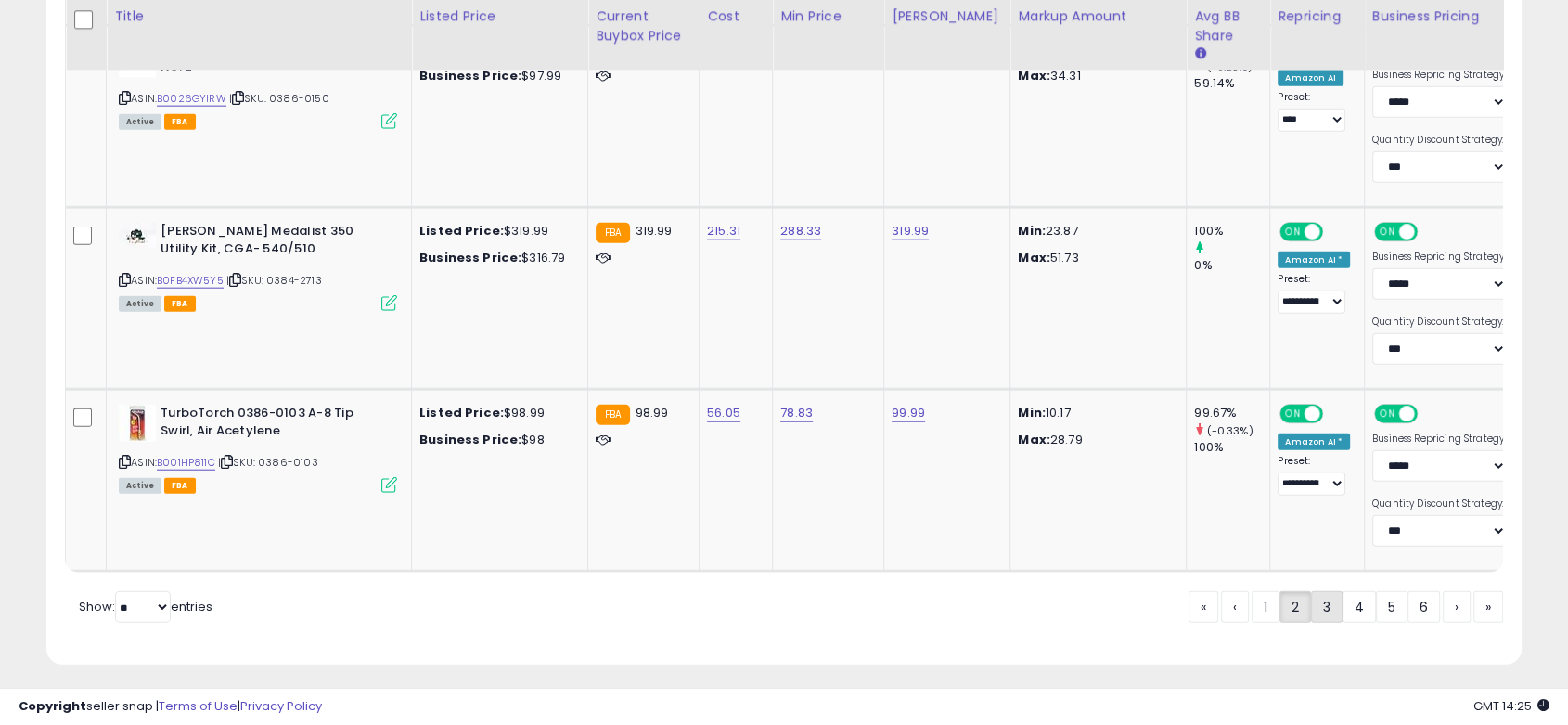
click at [1376, 592] on link "3" at bounding box center [1391, 606] width 31 height 31
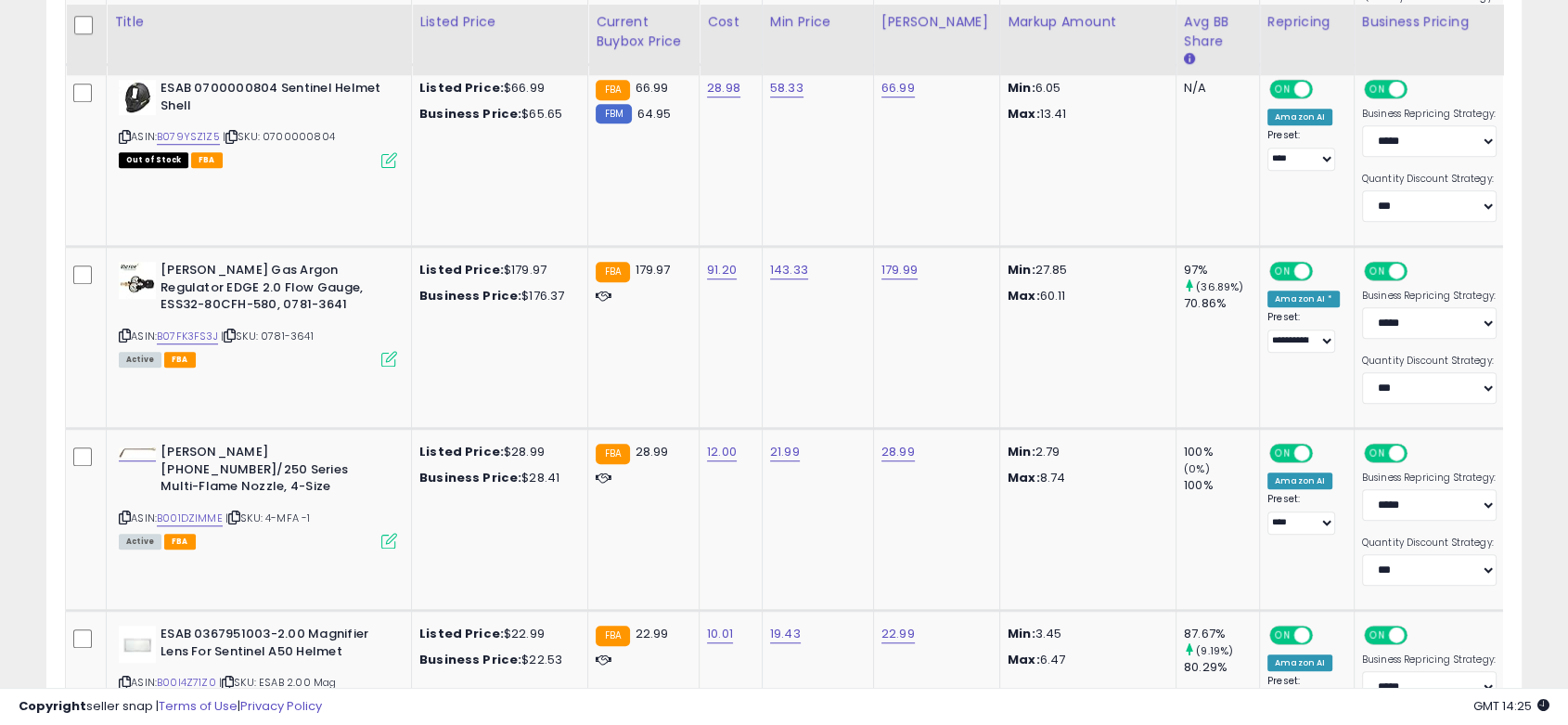
scroll to position [1343, 0]
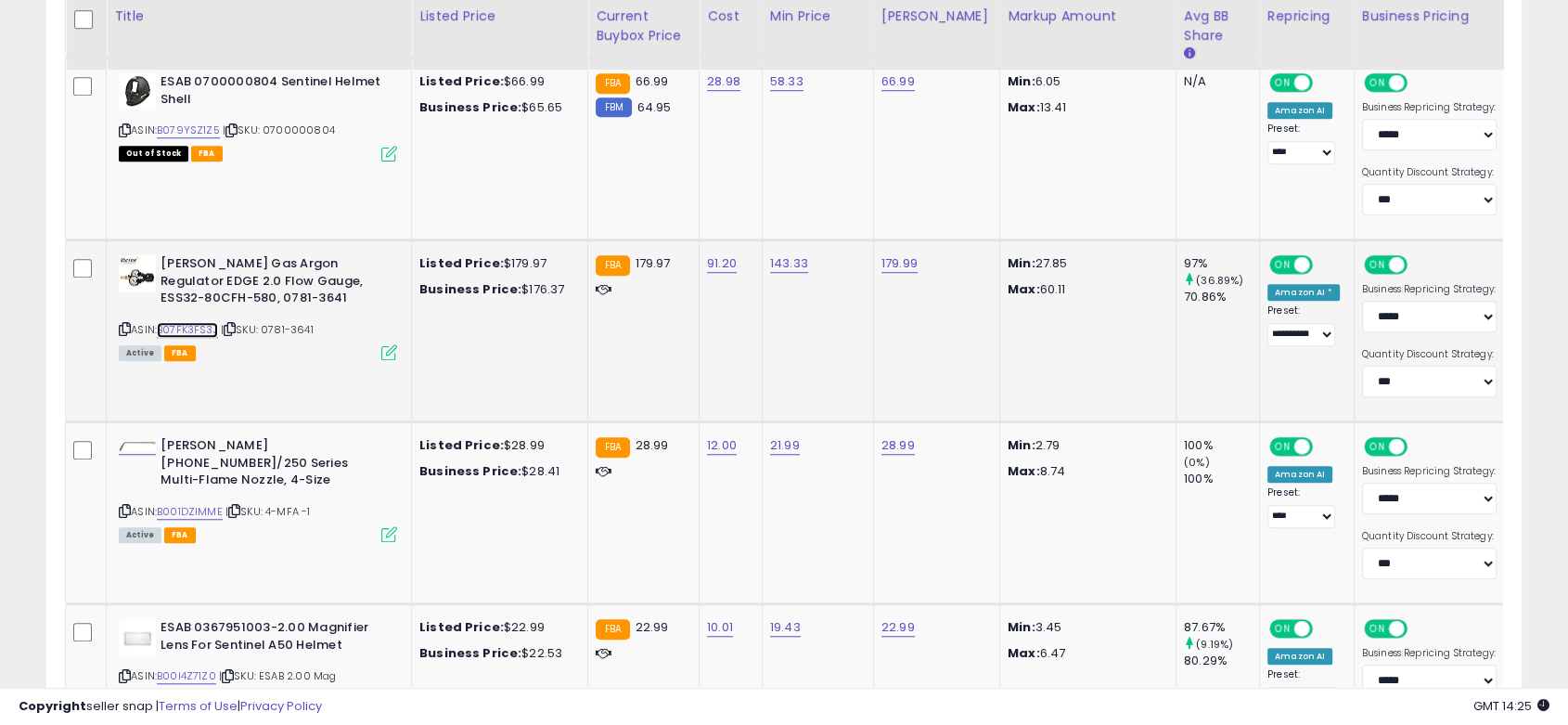
click at [192, 326] on link "B07FK3FS3J" at bounding box center [187, 330] width 61 height 16
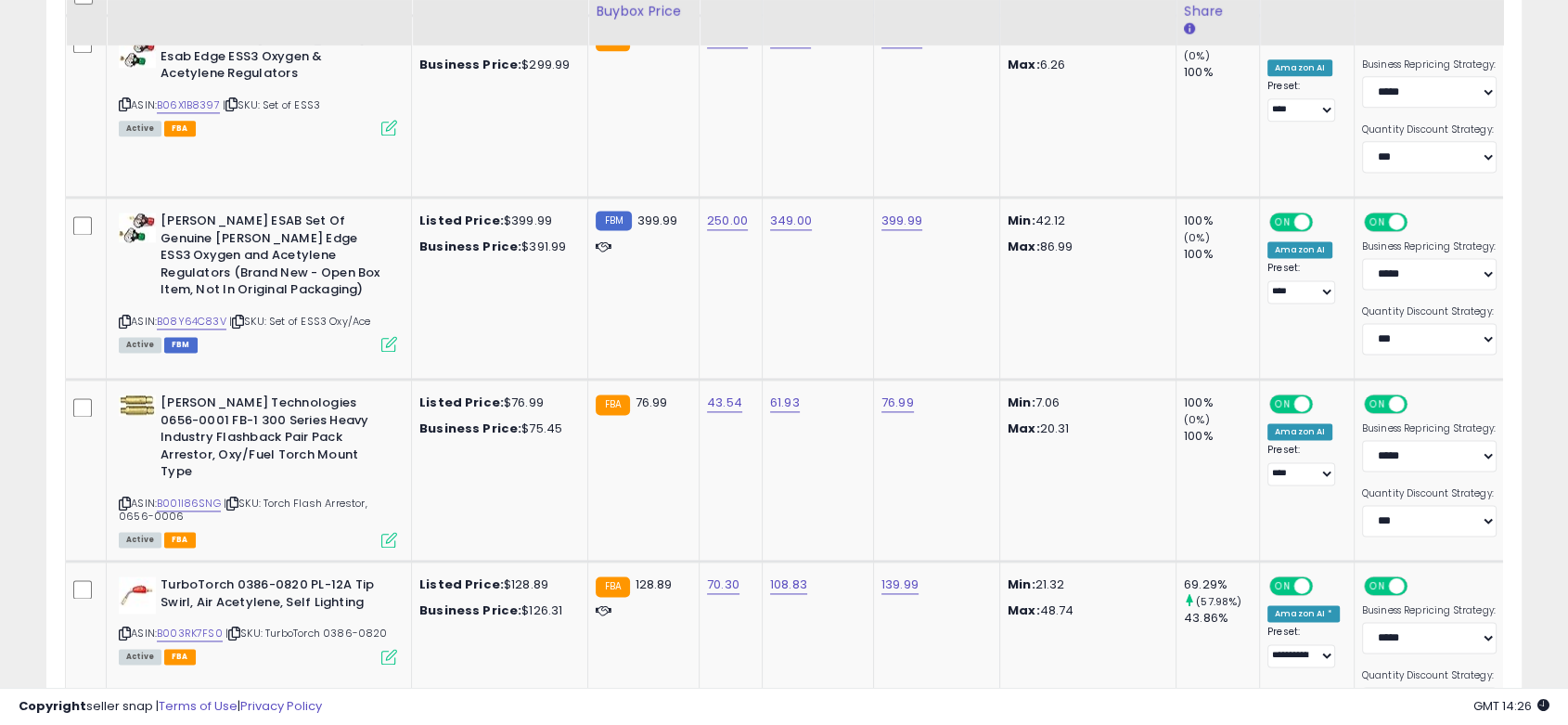
scroll to position [2375, 0]
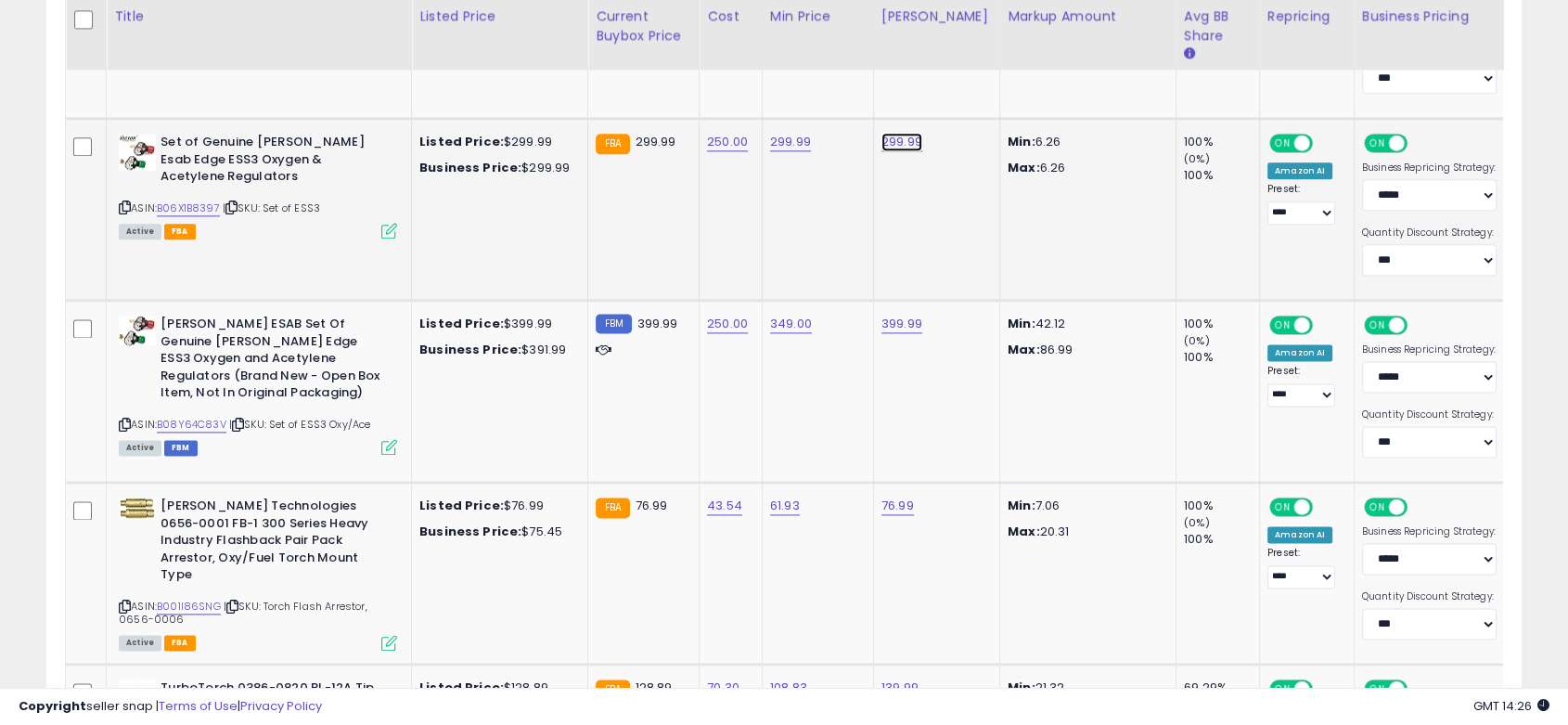
drag, startPoint x: 795, startPoint y: 94, endPoint x: 748, endPoint y: 97, distance: 47.1
click at [748, 97] on tbody "Genuine [PERSON_NAME] G150-60-580 Argon Regulator with Hose, 0781-4236 ASIN: B0…" at bounding box center [838, 392] width 1544 height 4548
type input "******"
click at [969, 99] on button "submit" at bounding box center [952, 92] width 31 height 28
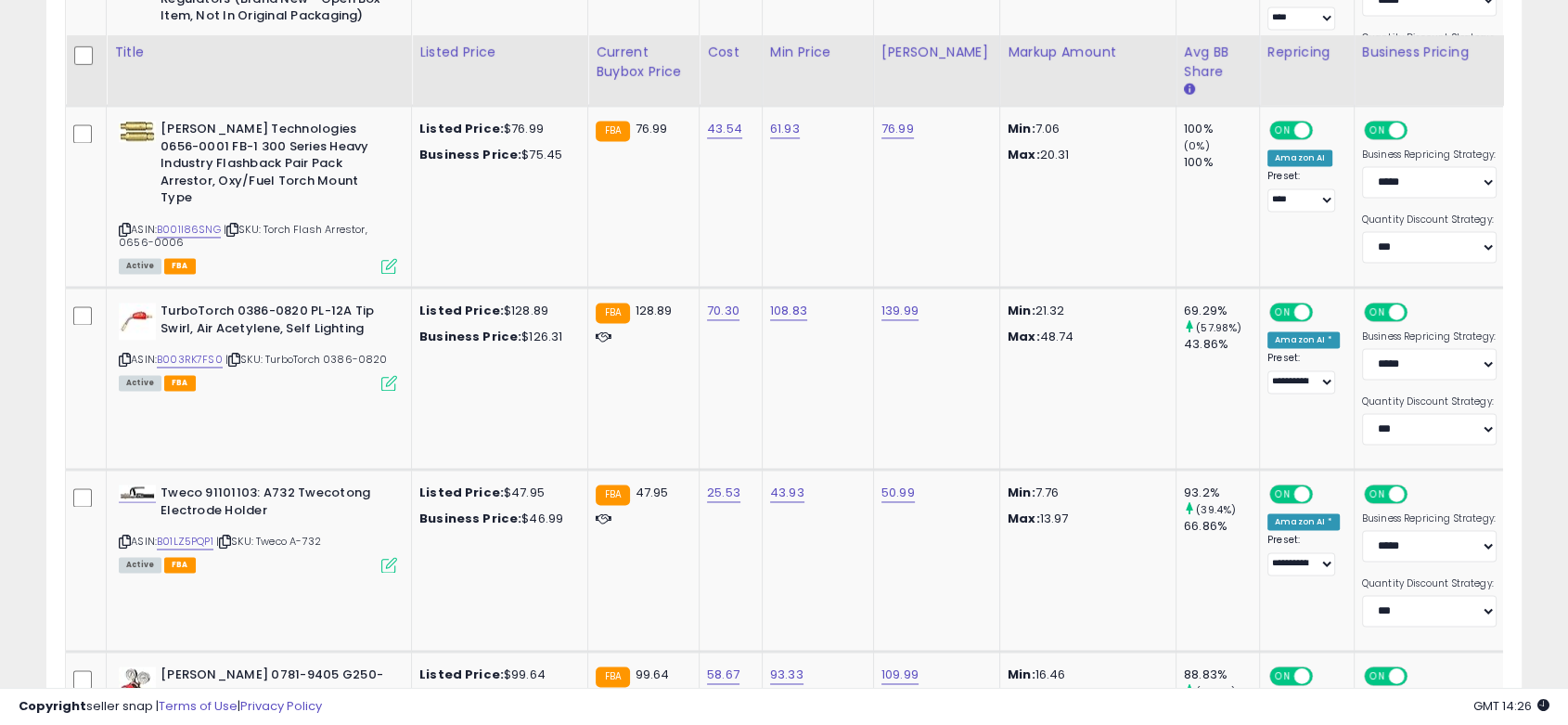
scroll to position [2787, 0]
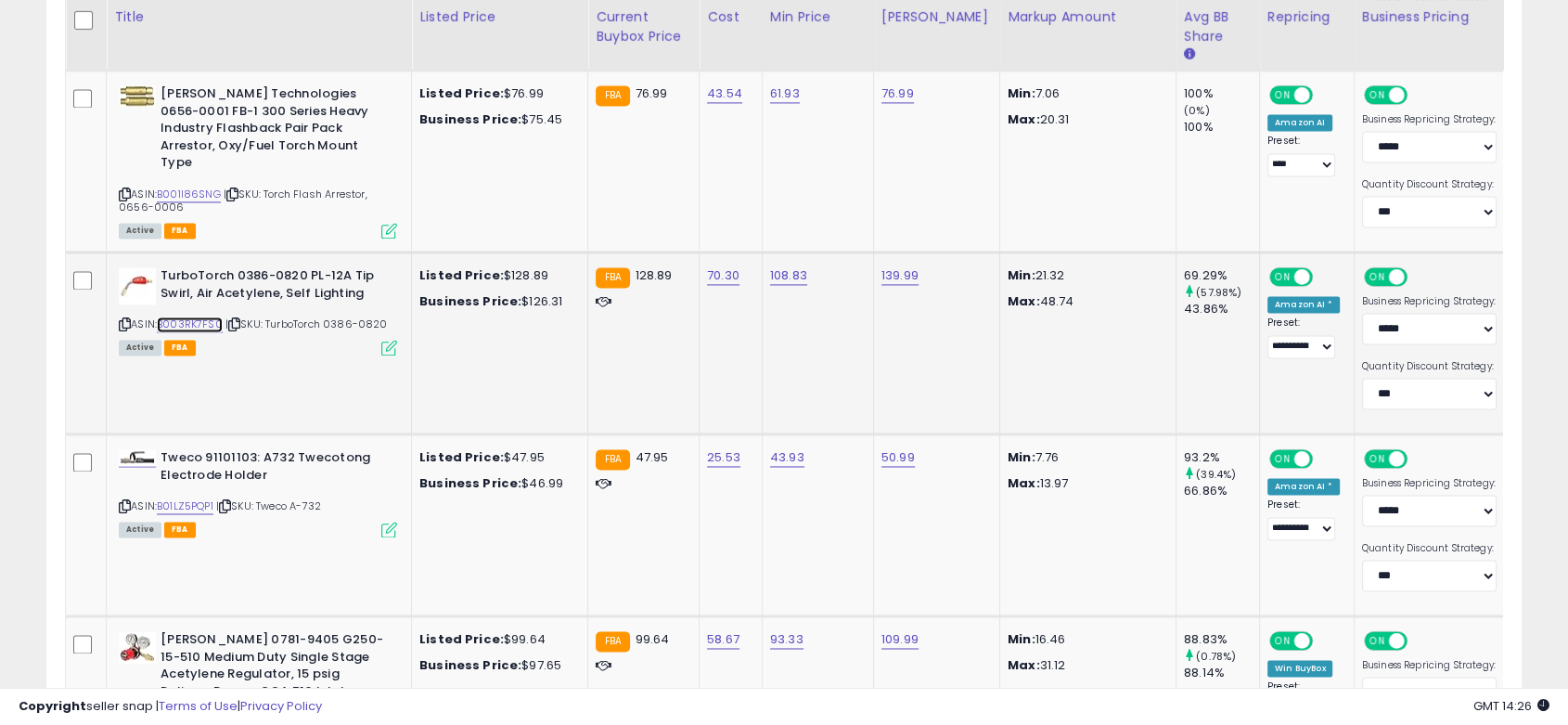
click at [198, 318] on link "B003RK7FS0" at bounding box center [189, 324] width 66 height 16
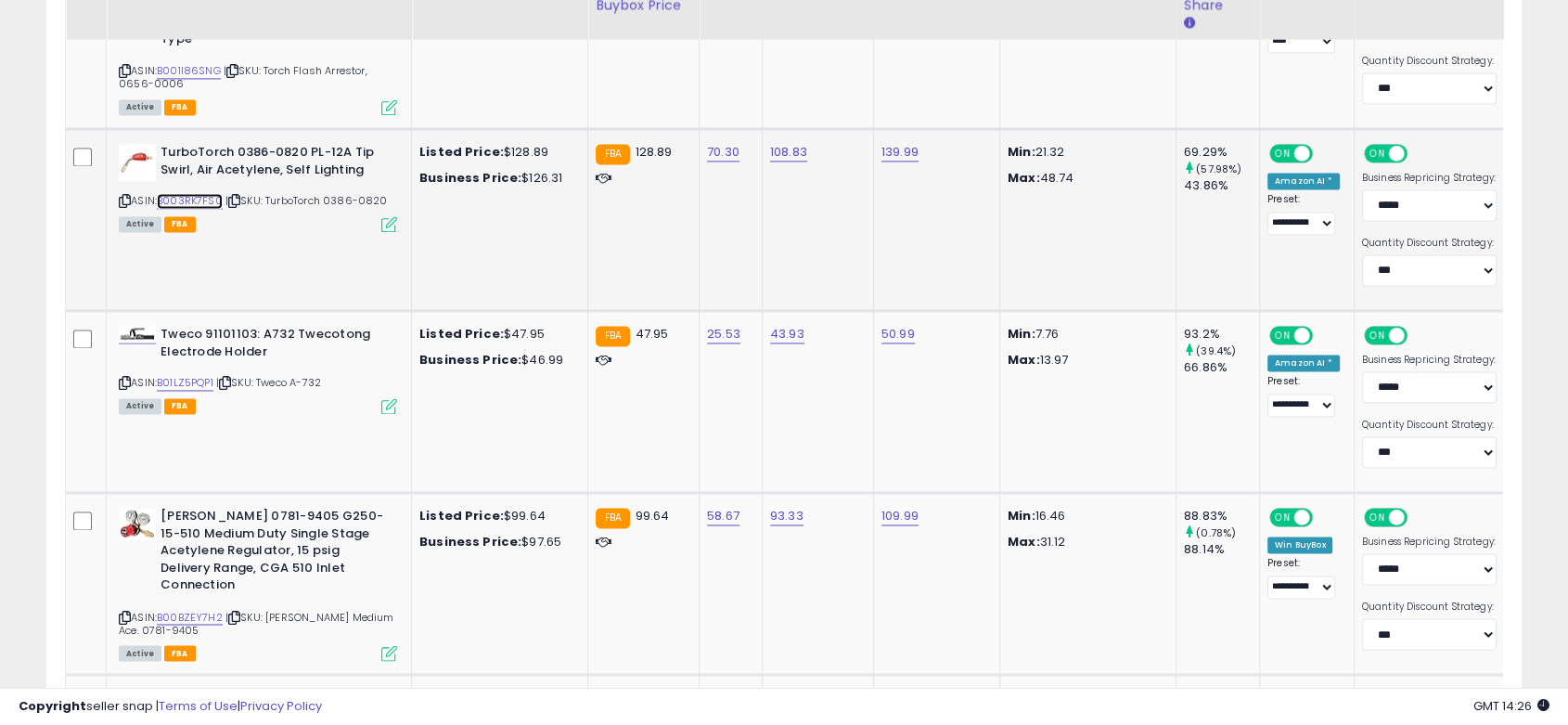
scroll to position [2992, 0]
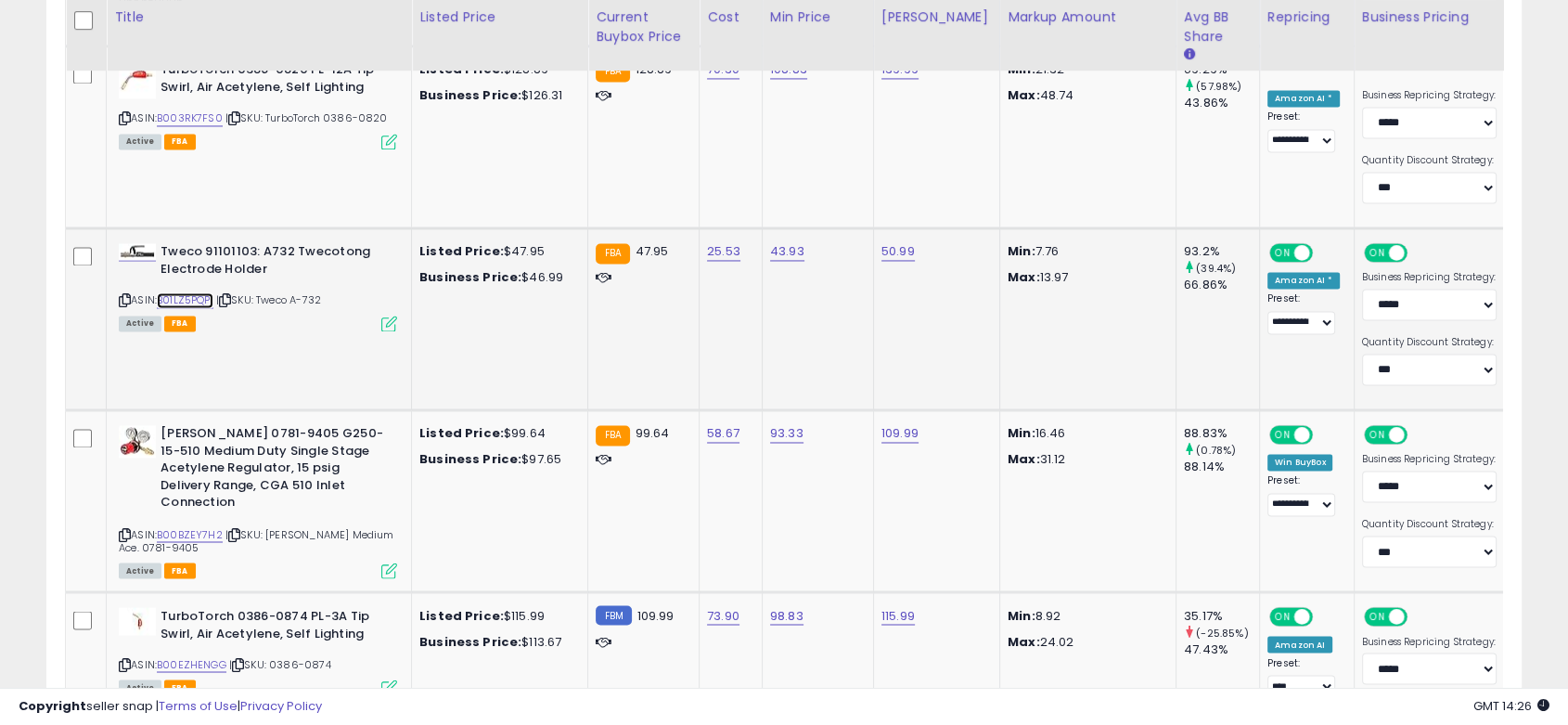
click at [193, 300] on link "B01LZ5PQP1" at bounding box center [185, 300] width 57 height 16
